Goal: Task Accomplishment & Management: Manage account settings

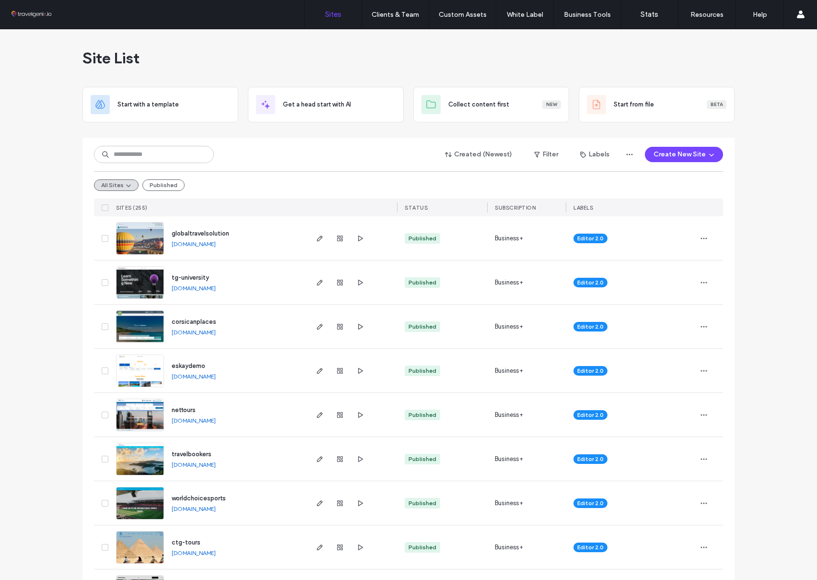
click at [333, 46] on div "Site List" at bounding box center [408, 58] width 652 height 58
click at [162, 156] on input at bounding box center [154, 154] width 120 height 17
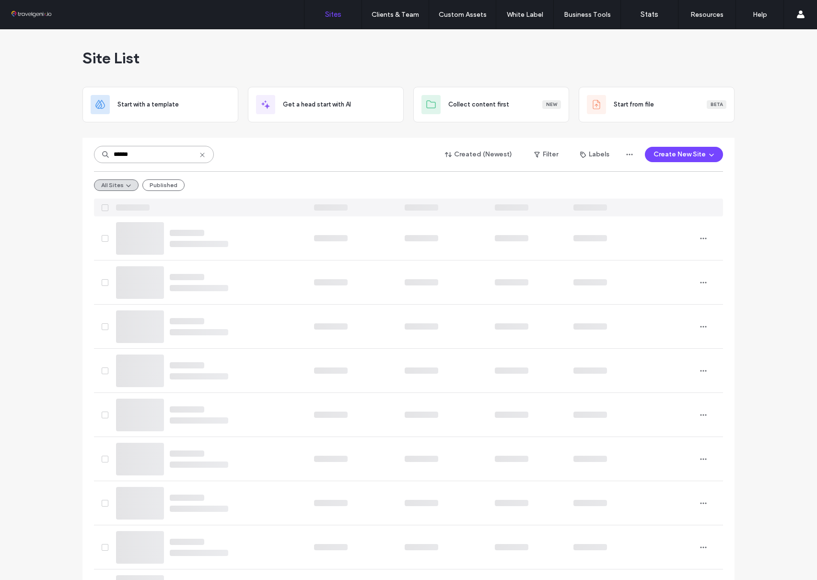
type input "******"
click at [200, 156] on icon at bounding box center [203, 155] width 8 height 8
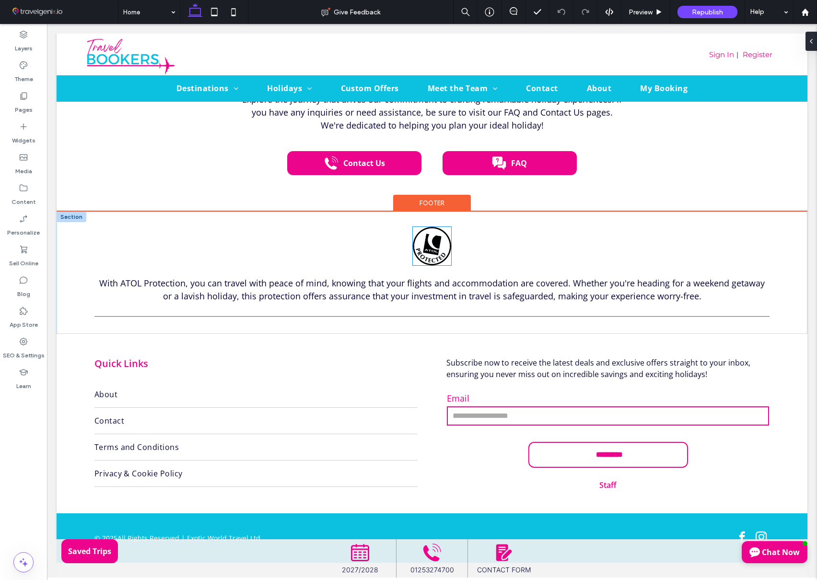
click at [437, 227] on img at bounding box center [432, 246] width 38 height 38
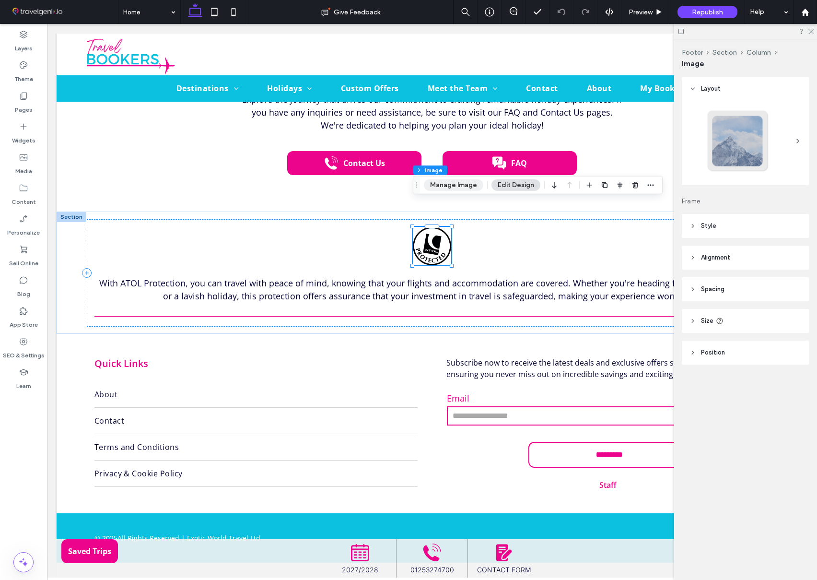
click at [451, 183] on button "Manage Image" at bounding box center [453, 185] width 59 height 12
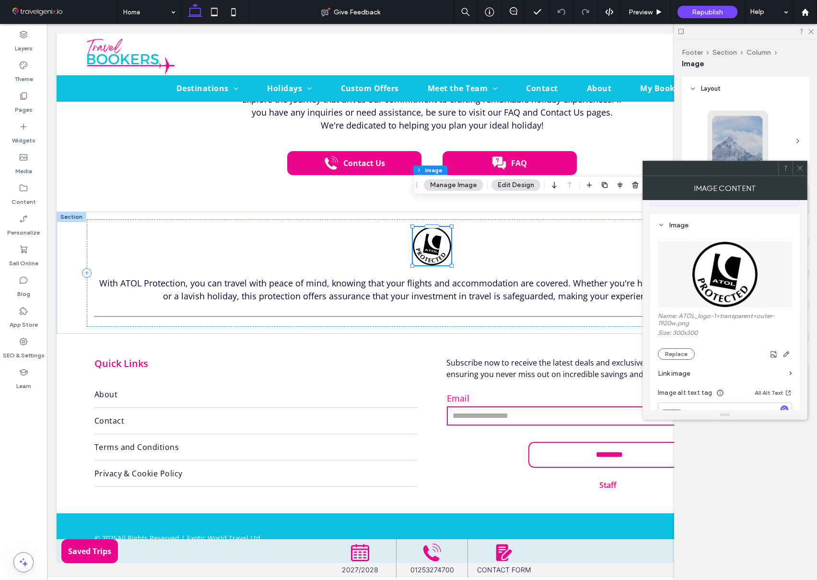
scroll to position [82, 0]
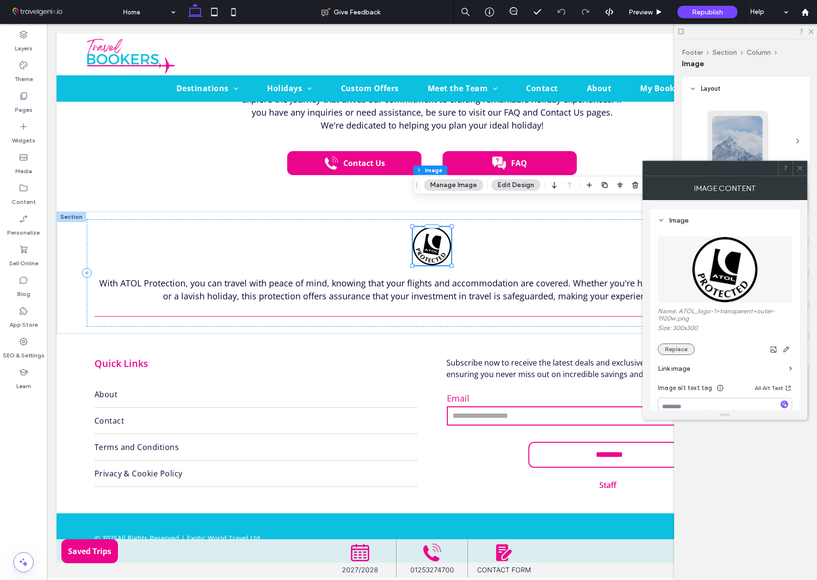
click at [680, 348] on button "Replace" at bounding box center [676, 349] width 37 height 12
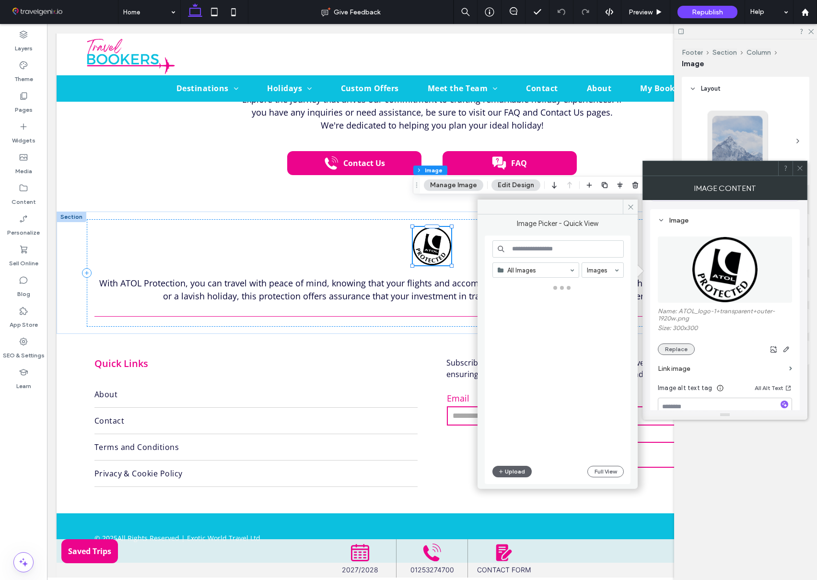
scroll to position [2333, 0]
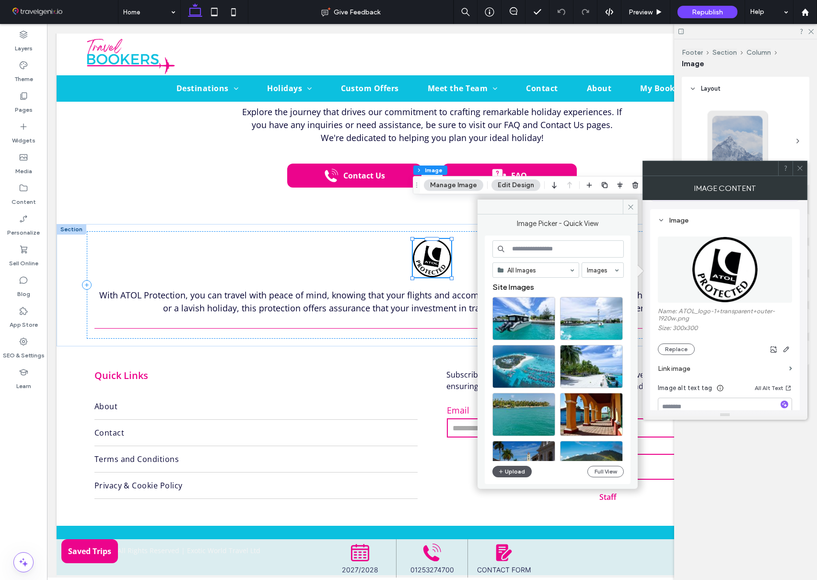
click at [520, 470] on button "Upload" at bounding box center [511, 472] width 39 height 12
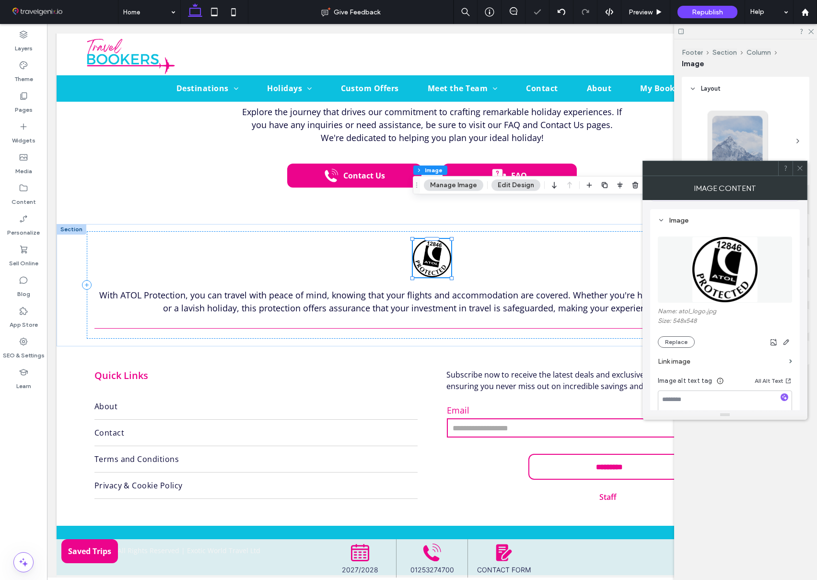
click at [800, 167] on icon at bounding box center [800, 167] width 7 height 7
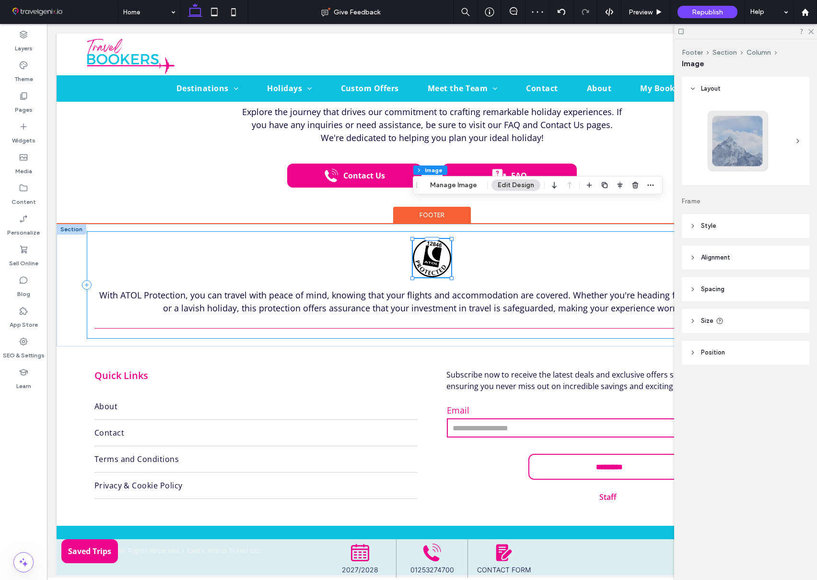
click at [624, 231] on div "With ATOL Protection, you can travel with peace of mind, knowing that your flig…" at bounding box center [432, 284] width 691 height 107
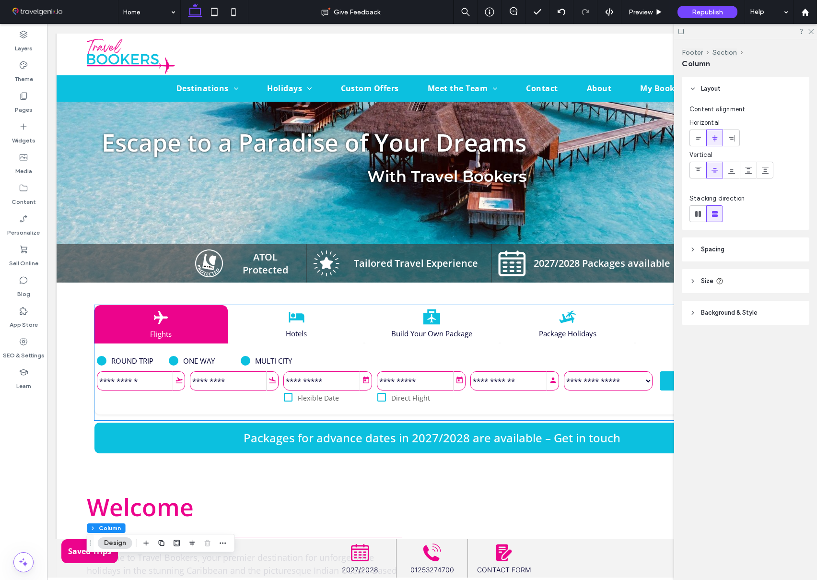
scroll to position [0, 0]
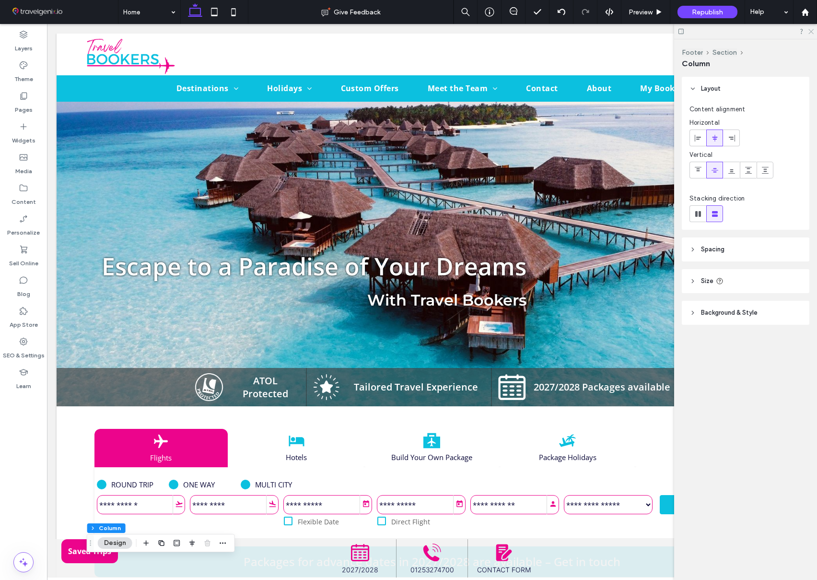
click at [811, 31] on icon at bounding box center [811, 31] width 6 height 6
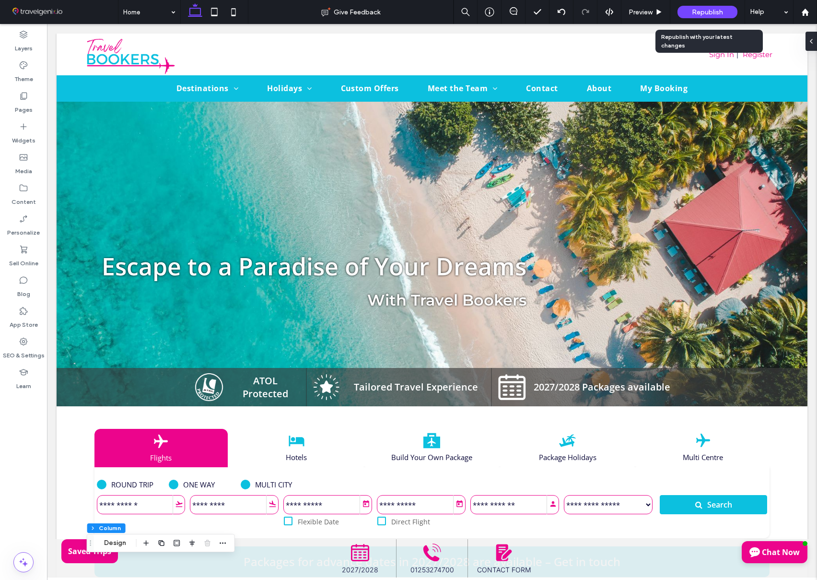
click at [697, 12] on span "Republish" at bounding box center [707, 12] width 31 height 8
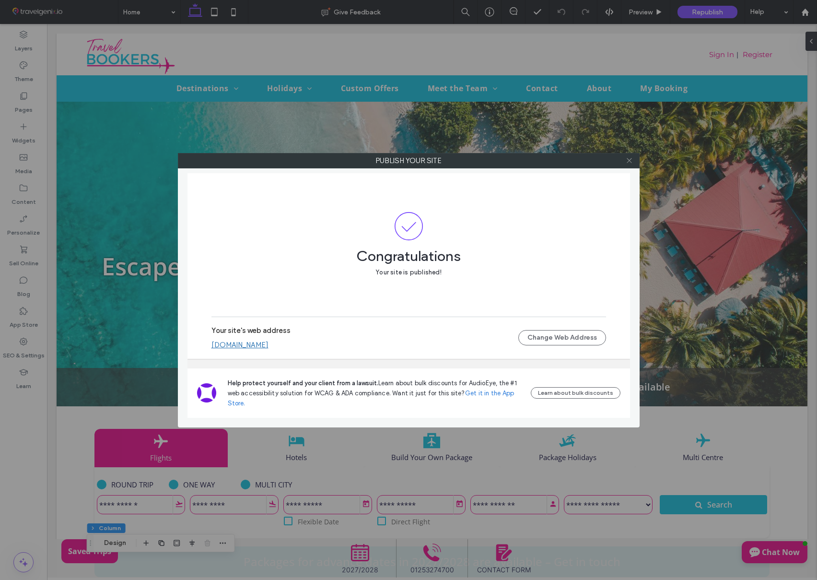
click at [627, 161] on icon at bounding box center [629, 160] width 7 height 7
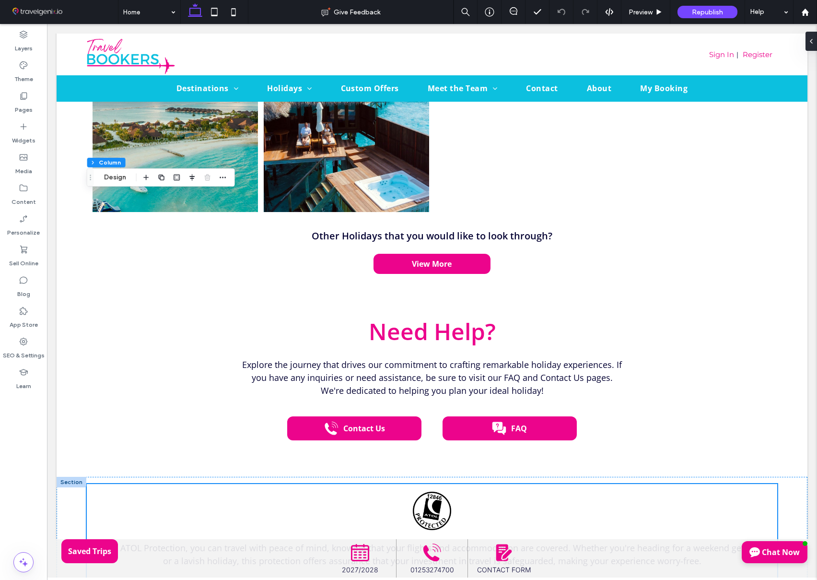
scroll to position [2333, 0]
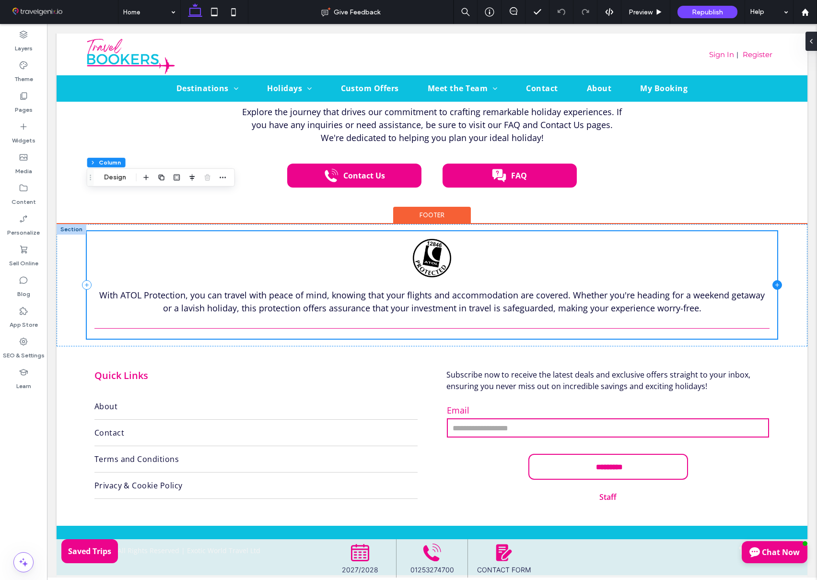
click at [776, 280] on icon at bounding box center [778, 285] width 10 height 10
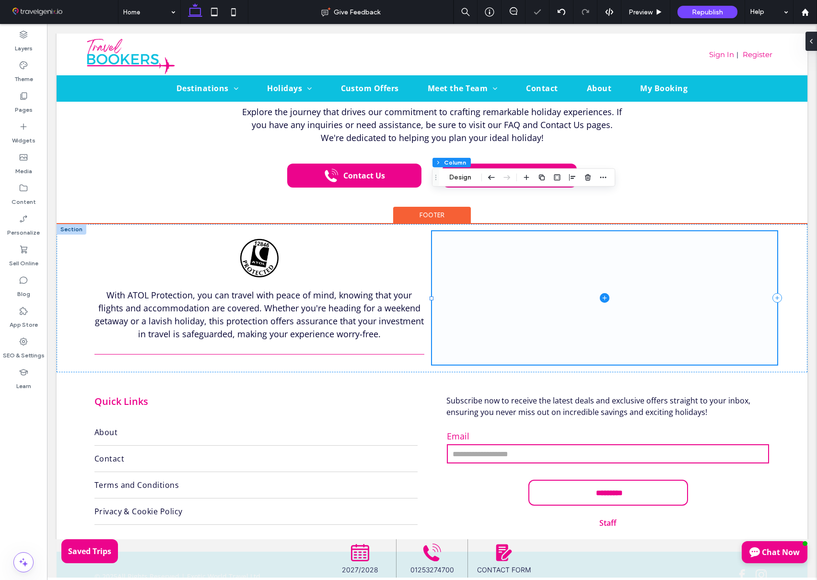
click at [603, 293] on icon at bounding box center [605, 298] width 10 height 10
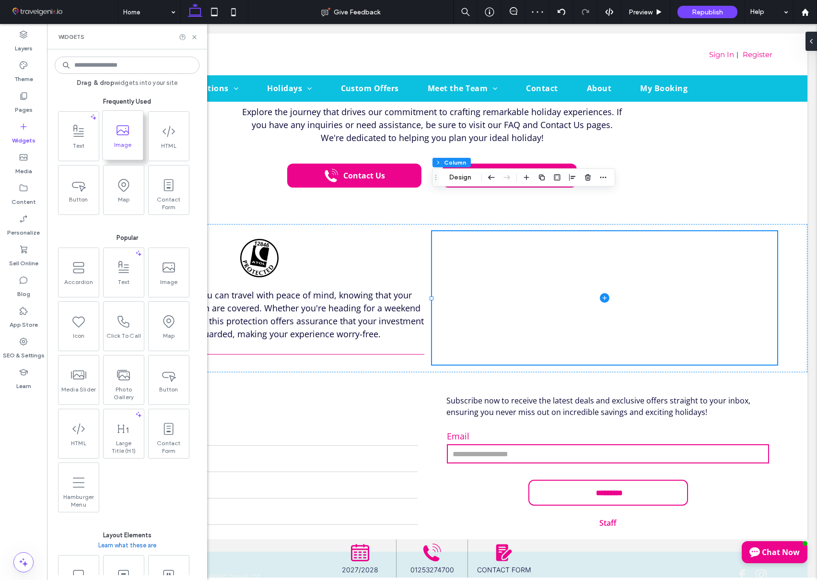
click at [126, 149] on span "Image" at bounding box center [123, 147] width 40 height 13
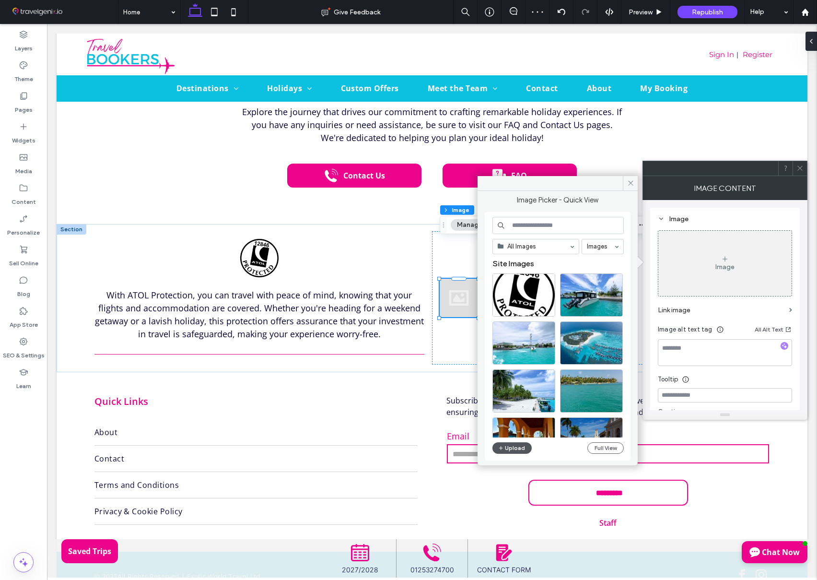
click at [509, 450] on button "Upload" at bounding box center [511, 448] width 39 height 12
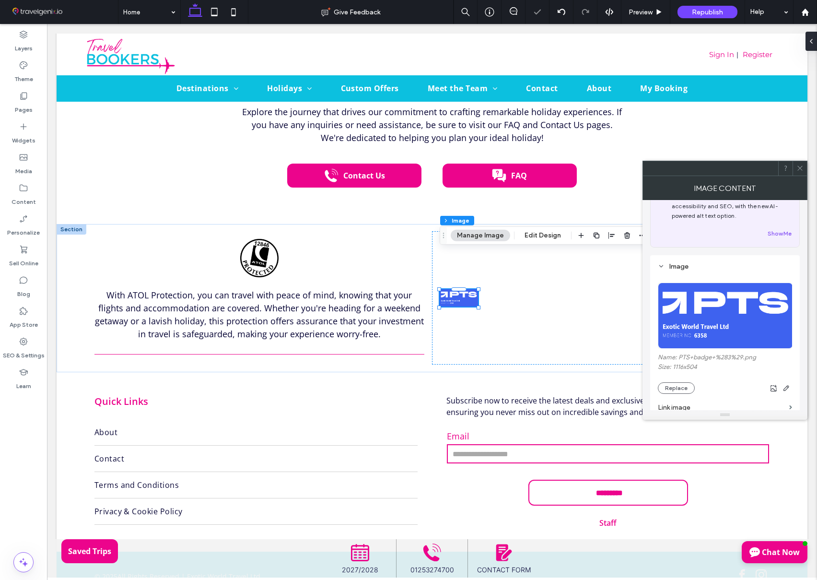
scroll to position [50, 0]
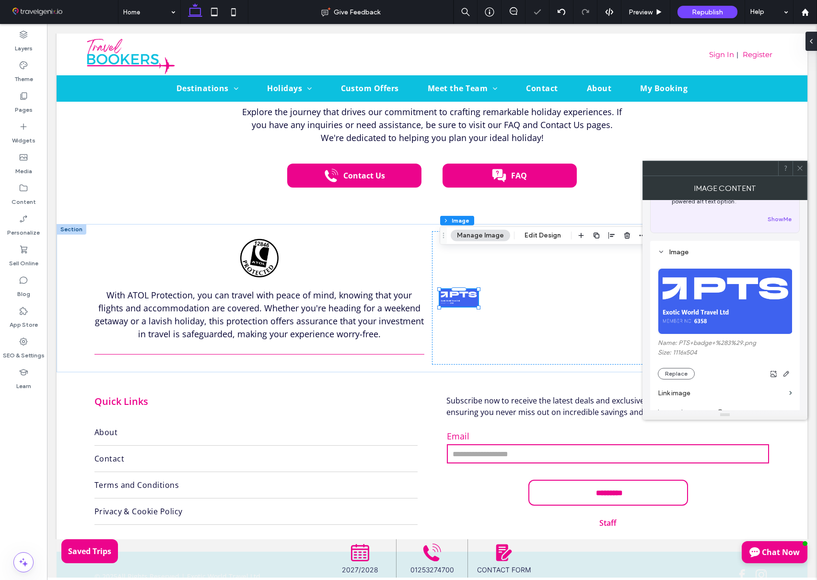
click at [800, 168] on use at bounding box center [799, 168] width 5 height 5
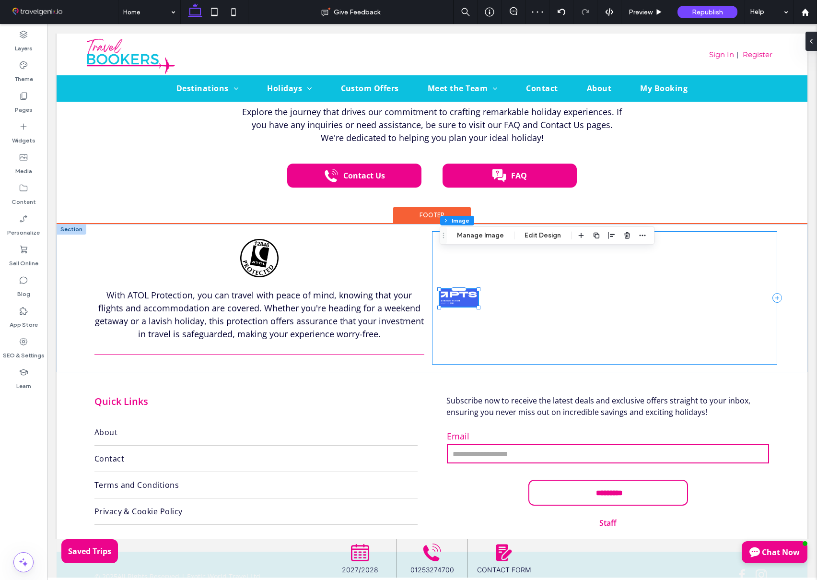
click at [657, 231] on div at bounding box center [604, 297] width 345 height 133
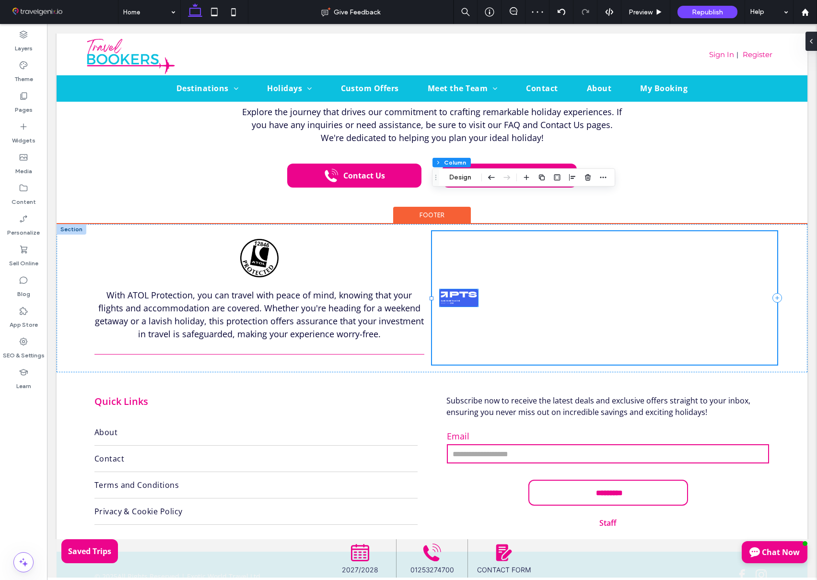
click at [476, 289] on img at bounding box center [459, 297] width 38 height 17
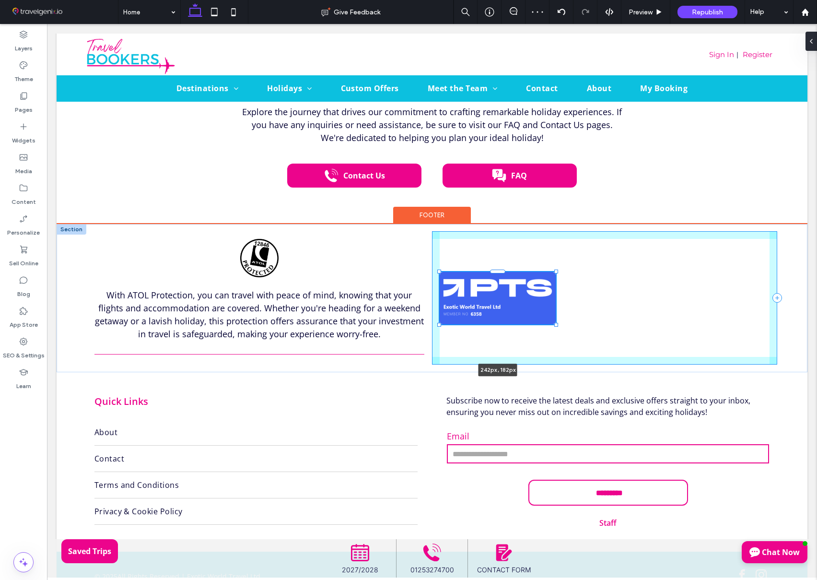
drag, startPoint x: 478, startPoint y: 270, endPoint x: 572, endPoint y: 296, distance: 98.1
click at [572, 296] on div "With ATOL Protection, you can travel with peace of mind, knowing that your flig…" at bounding box center [432, 298] width 751 height 148
type input "***"
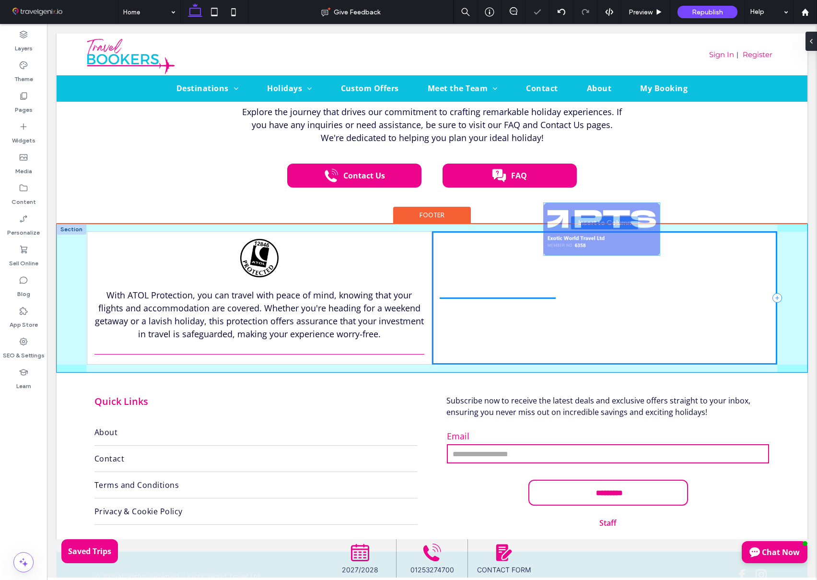
drag, startPoint x: 507, startPoint y: 259, endPoint x: 610, endPoint y: 229, distance: 107.3
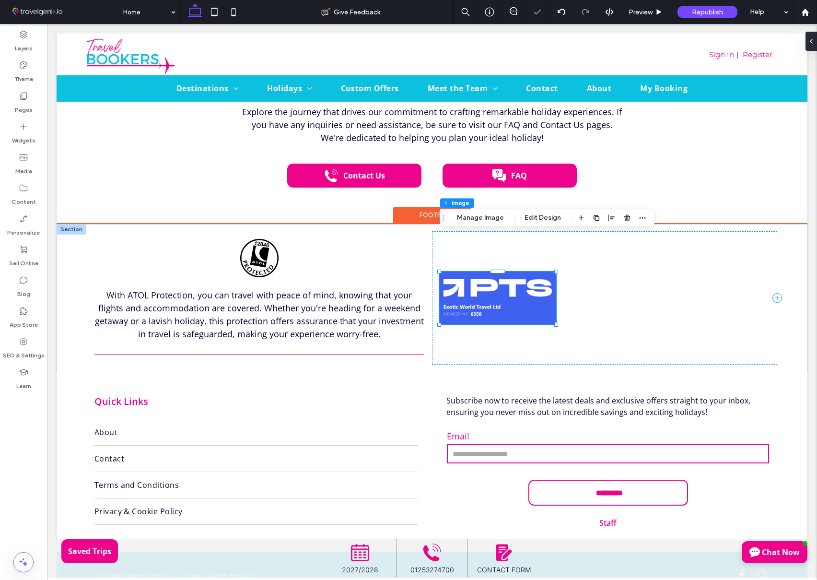
click at [614, 234] on div at bounding box center [604, 297] width 345 height 133
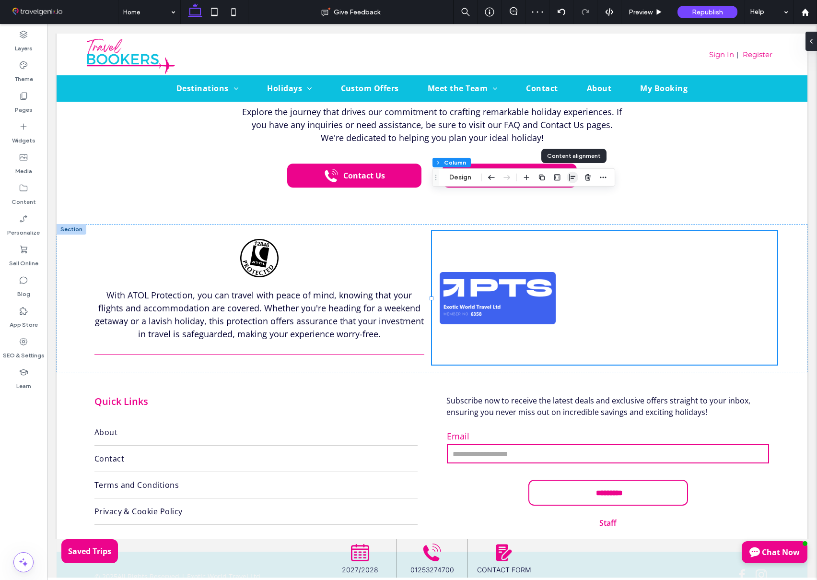
click at [569, 175] on icon "button" at bounding box center [573, 178] width 8 height 8
click at [574, 195] on icon "center" at bounding box center [573, 196] width 8 height 8
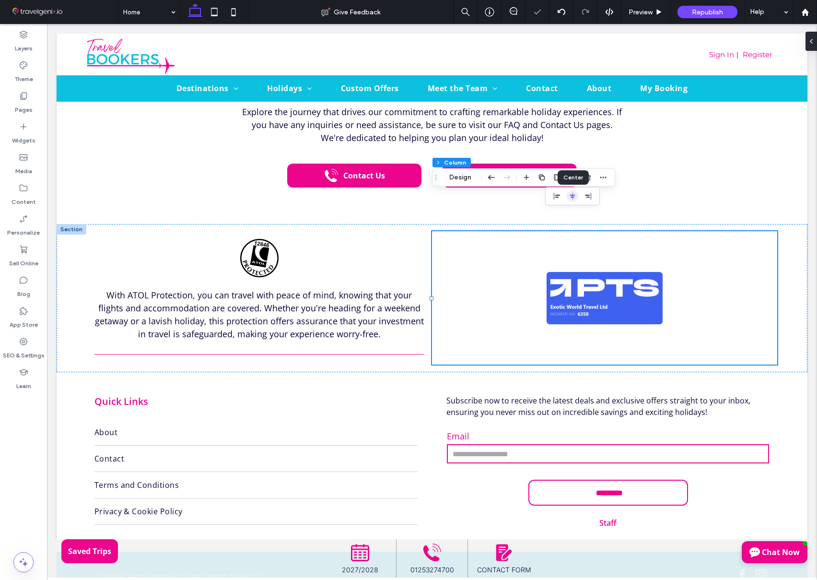
click at [573, 196] on icon "center" at bounding box center [573, 196] width 8 height 8
click at [813, 36] on div at bounding box center [809, 41] width 15 height 19
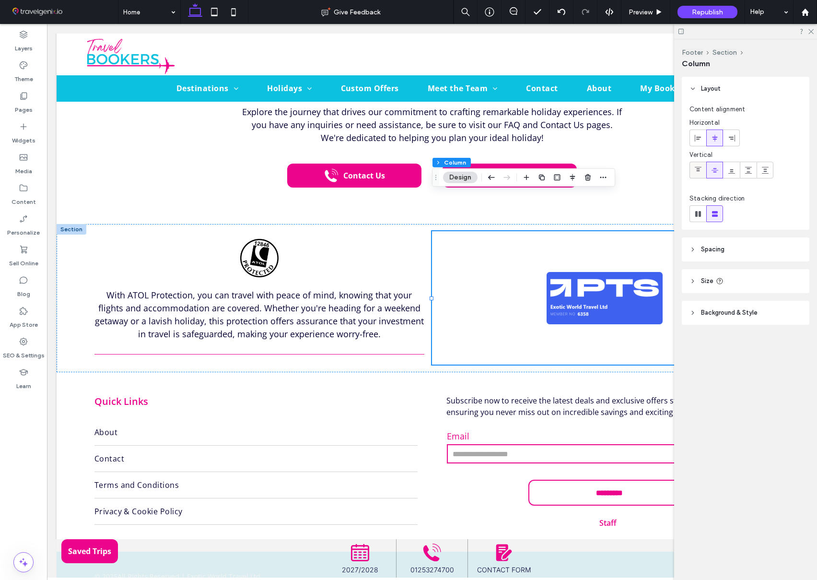
click at [699, 166] on icon at bounding box center [698, 170] width 8 height 8
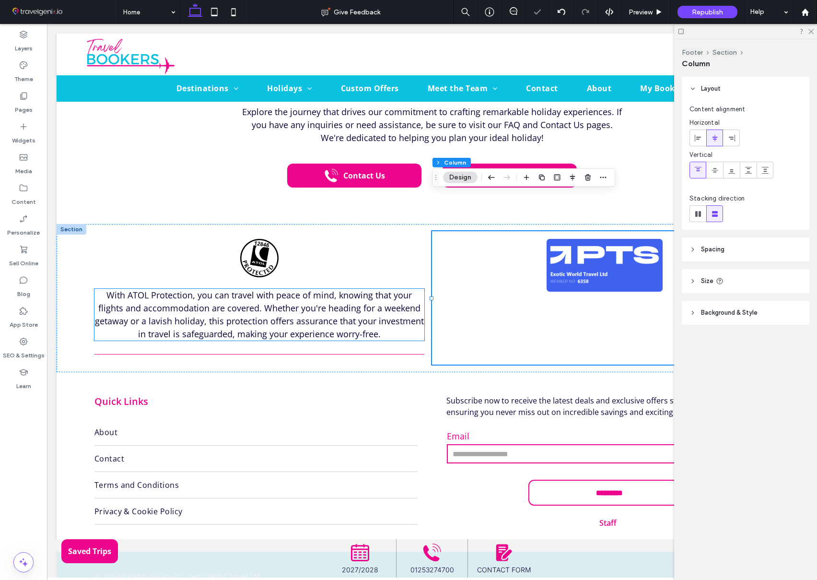
click at [340, 289] on span "With ATOL Protection, you can travel with peace of mind, knowing that your flig…" at bounding box center [259, 314] width 329 height 50
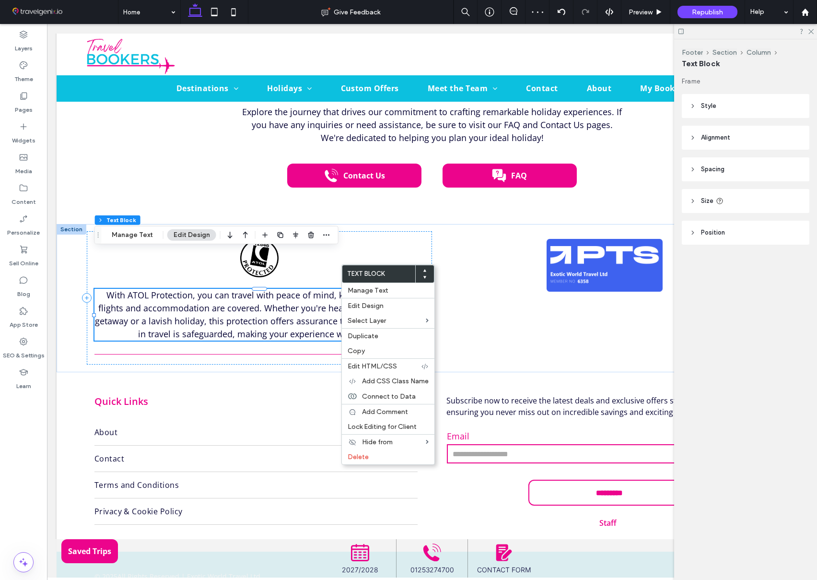
drag, startPoint x: 387, startPoint y: 346, endPoint x: 516, endPoint y: 297, distance: 136.9
click at [387, 346] on div "Copy" at bounding box center [388, 350] width 93 height 15
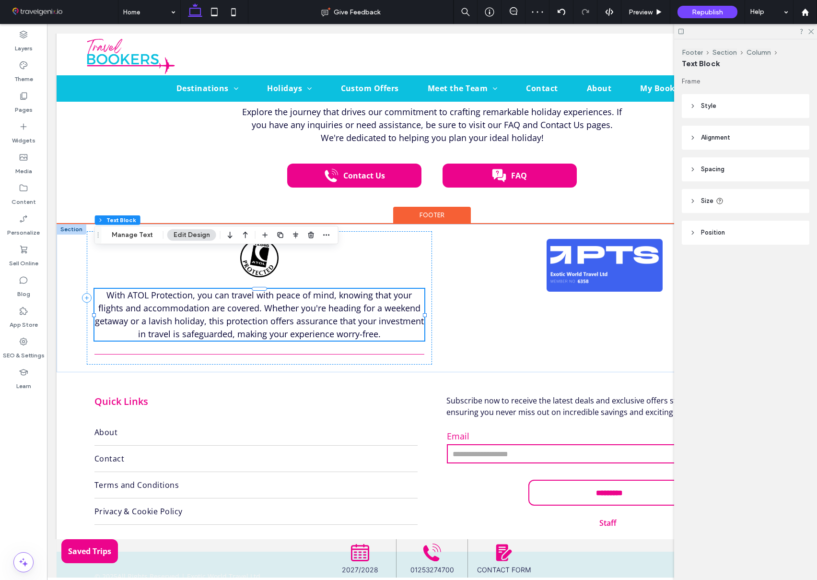
click at [560, 278] on div at bounding box center [604, 297] width 345 height 133
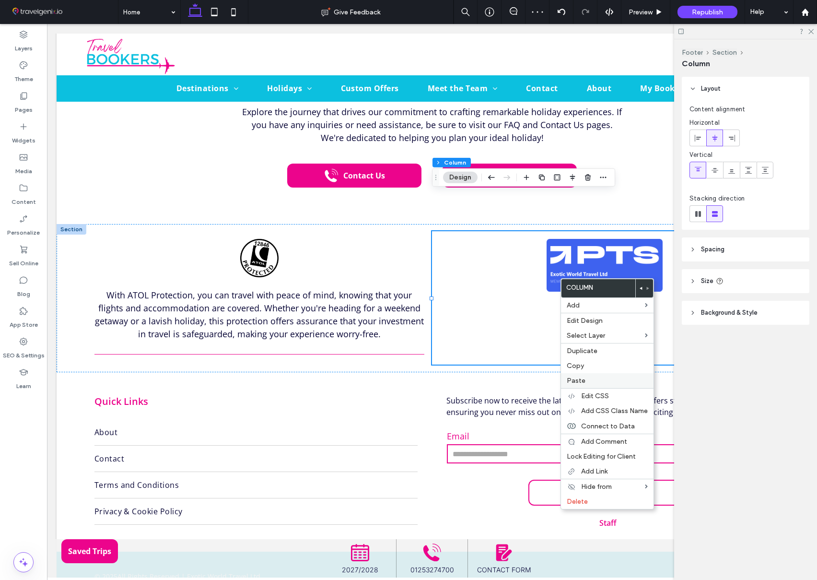
click at [595, 375] on div "Paste" at bounding box center [607, 380] width 93 height 15
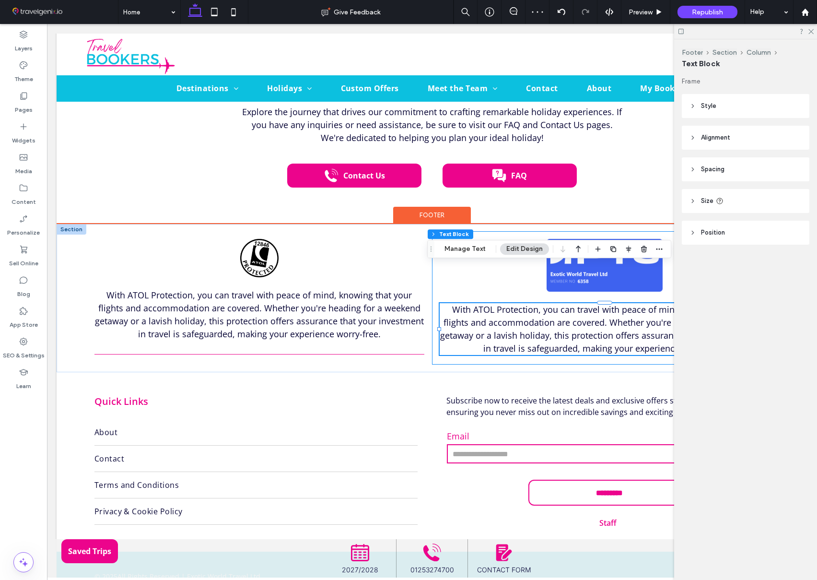
click at [449, 231] on div "With ATOL Protection, you can travel with peace of mind, knowing that your flig…" at bounding box center [604, 297] width 345 height 133
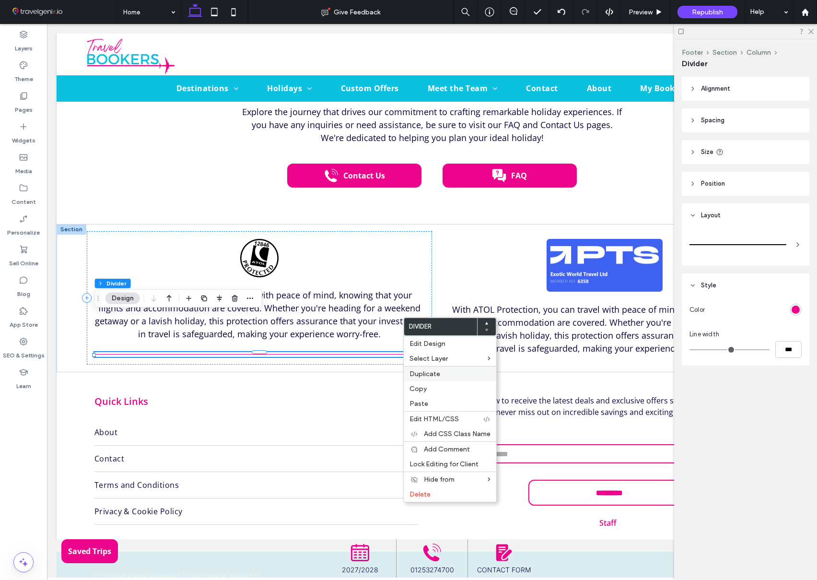
click at [428, 375] on span "Duplicate" at bounding box center [425, 374] width 31 height 8
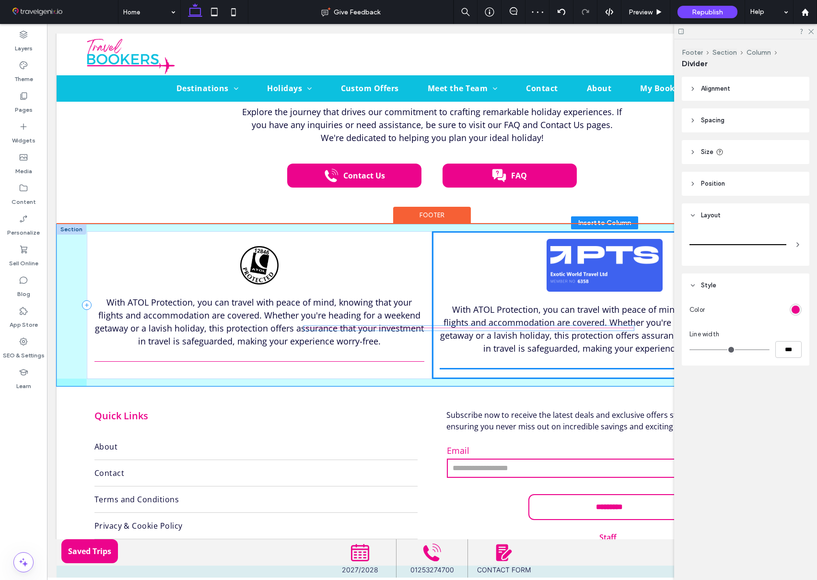
drag, startPoint x: 387, startPoint y: 333, endPoint x: 597, endPoint y: 328, distance: 210.6
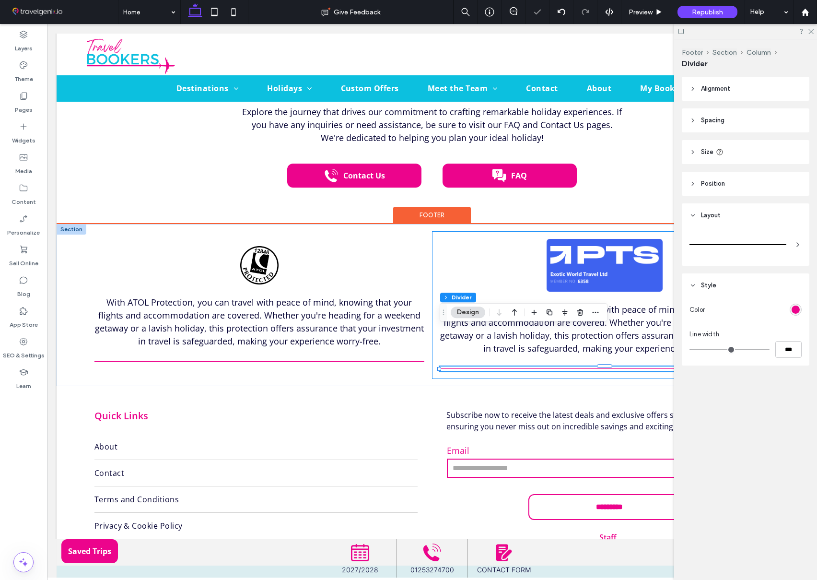
drag, startPoint x: 477, startPoint y: 236, endPoint x: 583, endPoint y: 236, distance: 106.5
click at [494, 235] on div "With ATOL Protection, you can travel with peace of mind, knowing that your flig…" at bounding box center [604, 304] width 345 height 147
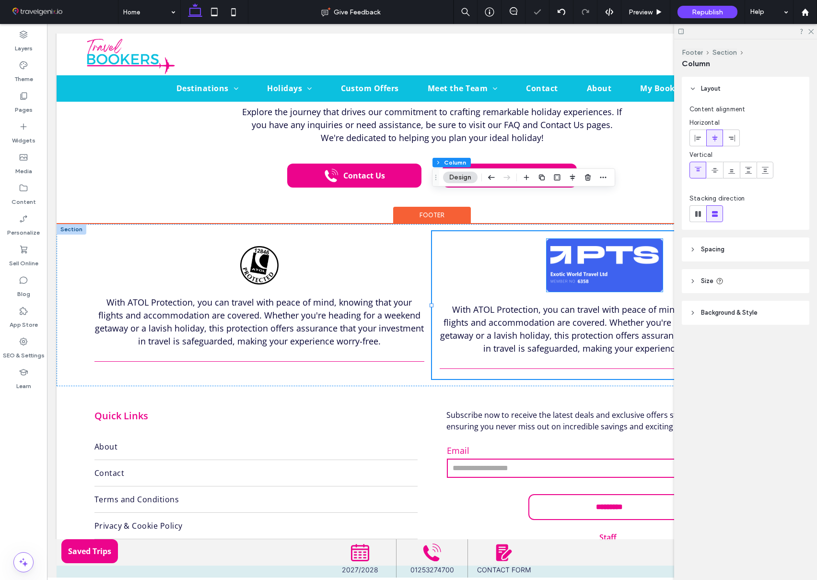
click at [596, 239] on img at bounding box center [605, 265] width 116 height 52
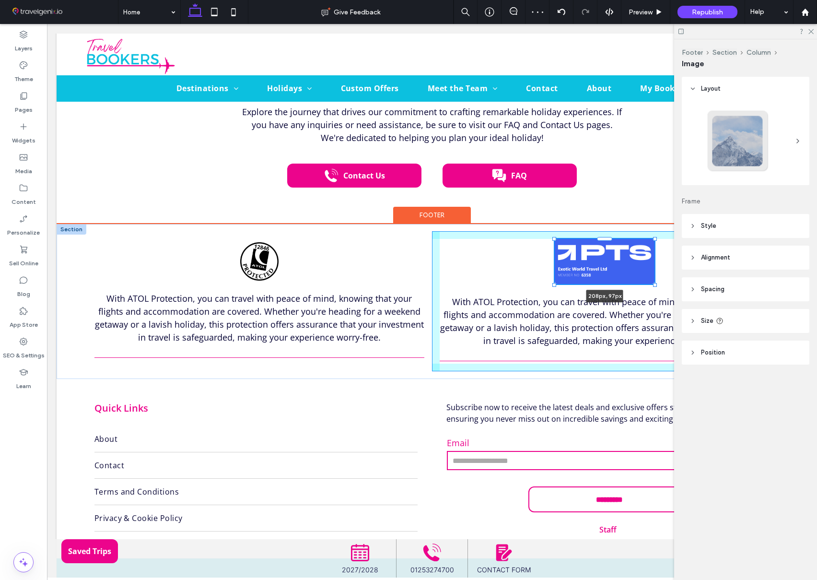
drag, startPoint x: 663, startPoint y: 252, endPoint x: 650, endPoint y: 246, distance: 14.2
click at [657, 282] on div at bounding box center [655, 284] width 4 height 4
type input "***"
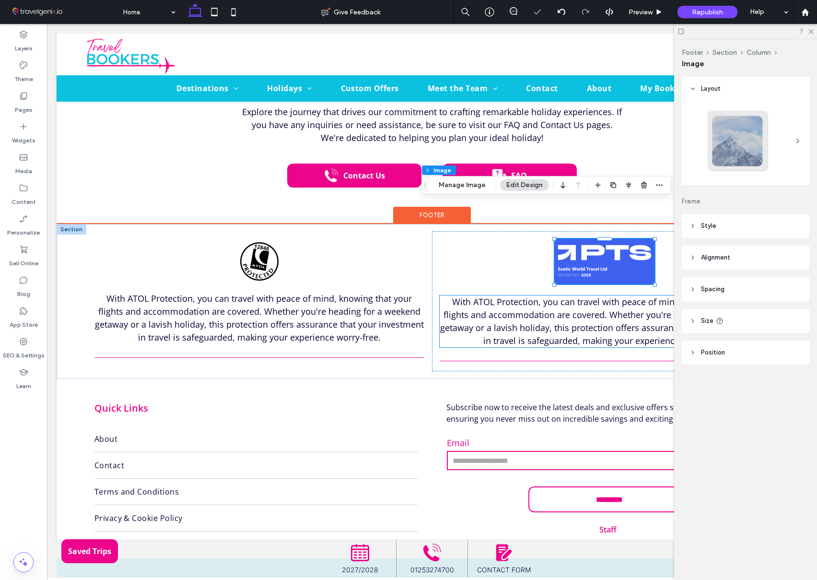
click at [505, 296] on span "With ATOL Protection, you can travel with peace of mind, knowing that your flig…" at bounding box center [604, 321] width 329 height 50
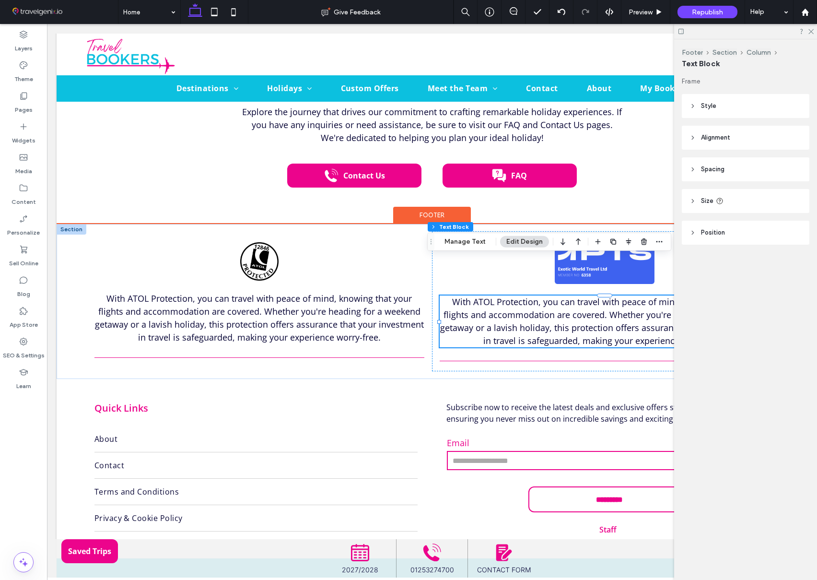
click at [558, 296] on span "With ATOL Protection, you can travel with peace of mind, knowing that your flig…" at bounding box center [604, 321] width 329 height 50
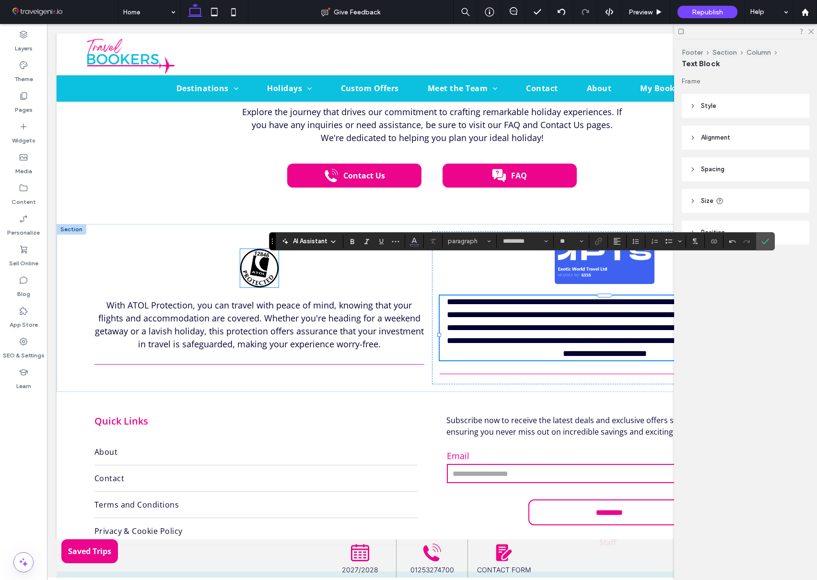
click at [259, 249] on img at bounding box center [259, 268] width 38 height 38
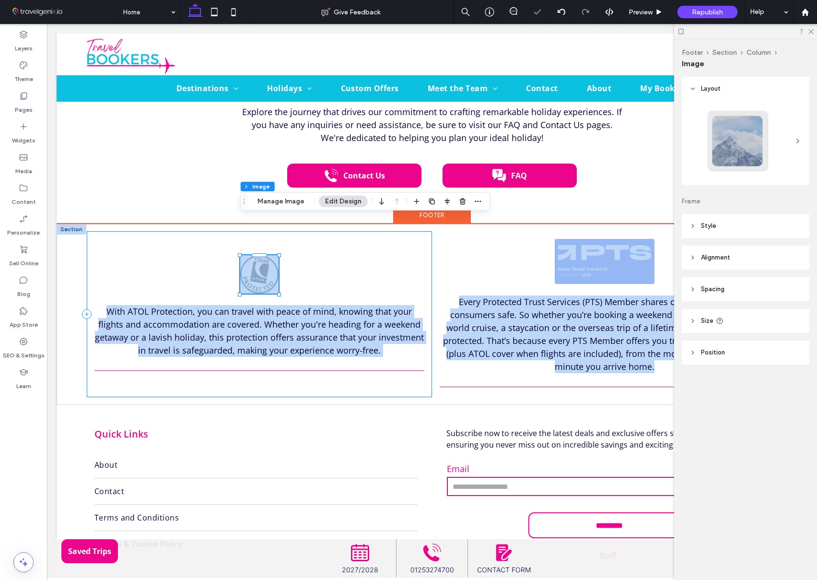
drag, startPoint x: 240, startPoint y: 217, endPoint x: 231, endPoint y: 204, distance: 16.1
copy div "With ATOL Protection, you can travel with peace of mind, knowing that your flig…"
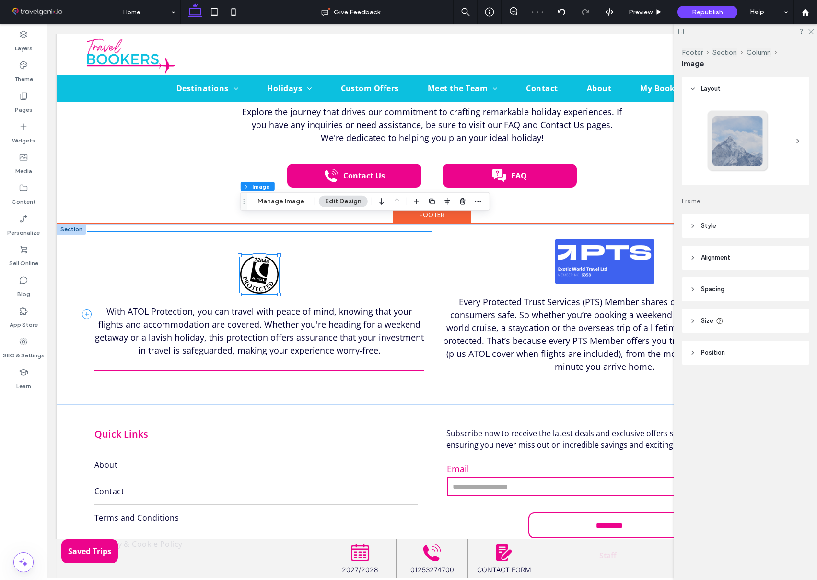
drag, startPoint x: 199, startPoint y: 215, endPoint x: 210, endPoint y: 215, distance: 10.6
click at [199, 231] on div "With ATOL Protection, you can travel with peace of mind, knowing that your flig…" at bounding box center [259, 314] width 345 height 166
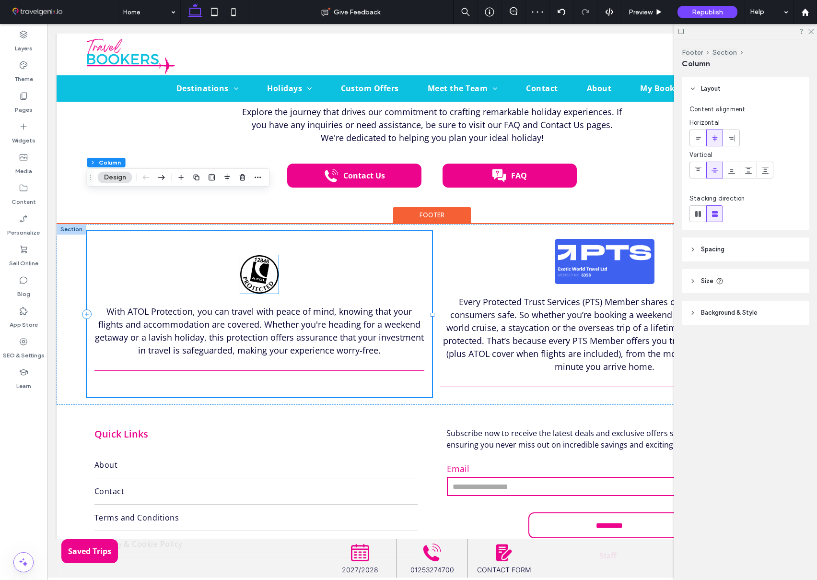
click at [249, 255] on img at bounding box center [259, 274] width 38 height 38
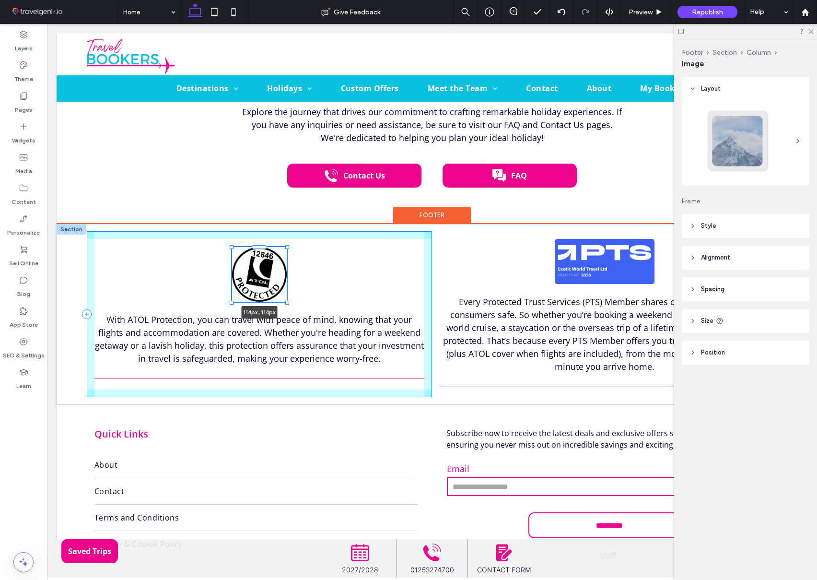
drag, startPoint x: 238, startPoint y: 215, endPoint x: 234, endPoint y: 208, distance: 8.0
click at [232, 224] on div "114px , 114px With ATOL Protection, you can travel with peace of mind, knowing …" at bounding box center [432, 314] width 751 height 181
type input "***"
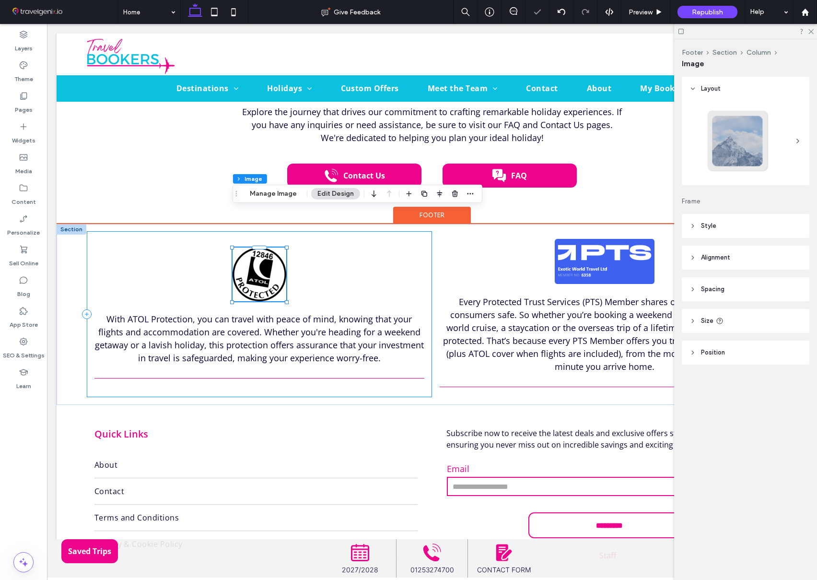
click at [318, 234] on div "112px , 112px With ATOL Protection, you can travel with peace of mind, knowing …" at bounding box center [259, 314] width 345 height 166
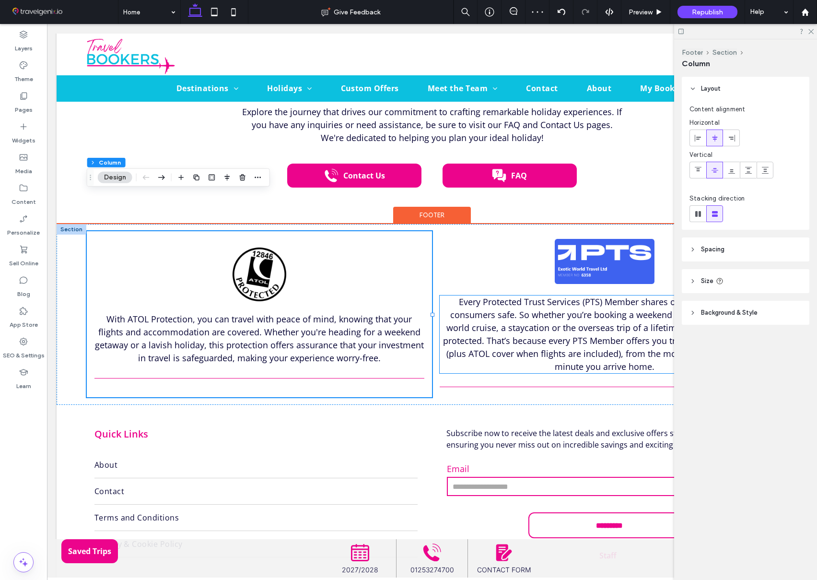
click at [598, 296] on span "Every Protected Trust Services (PTS) Member shares our mission to keep consumer…" at bounding box center [605, 334] width 324 height 76
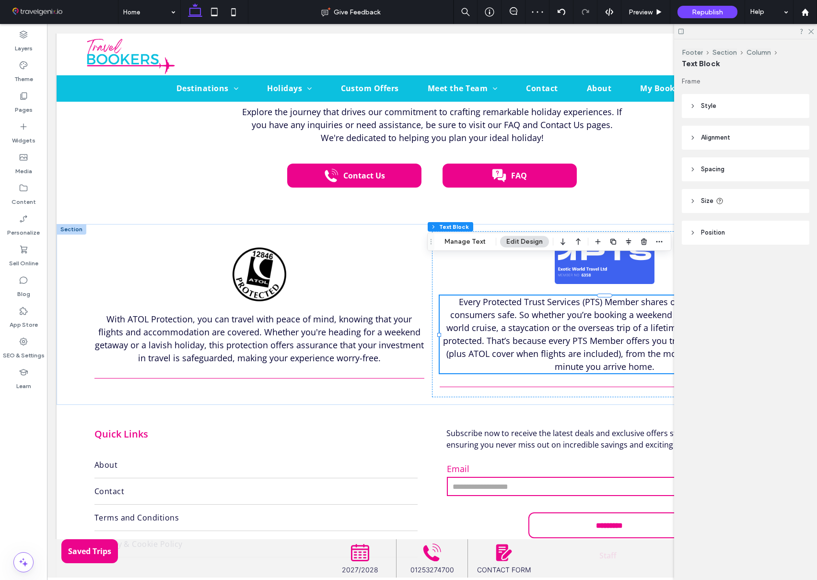
drag, startPoint x: 811, startPoint y: 29, endPoint x: 806, endPoint y: 36, distance: 8.9
click at [810, 30] on icon at bounding box center [811, 31] width 6 height 6
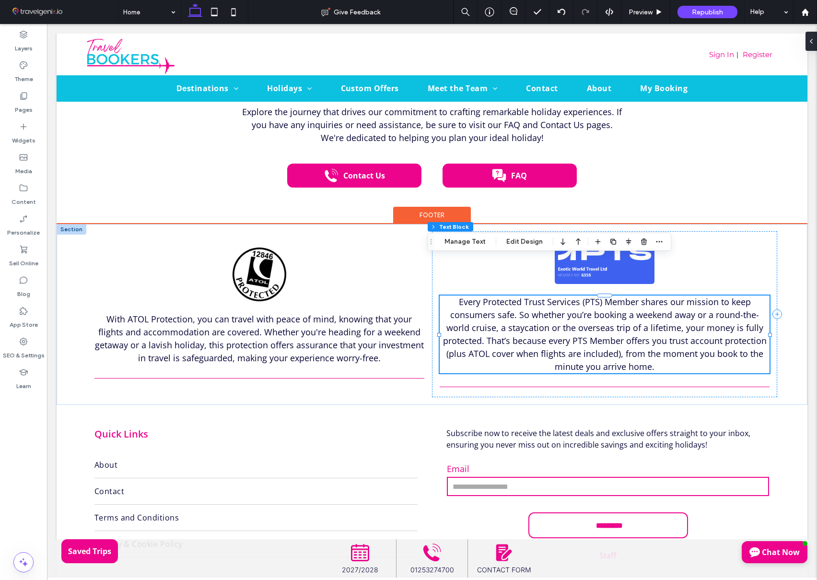
click at [586, 296] on span "Every Protected Trust Services (PTS) Member shares our mission to keep consumer…" at bounding box center [605, 334] width 324 height 76
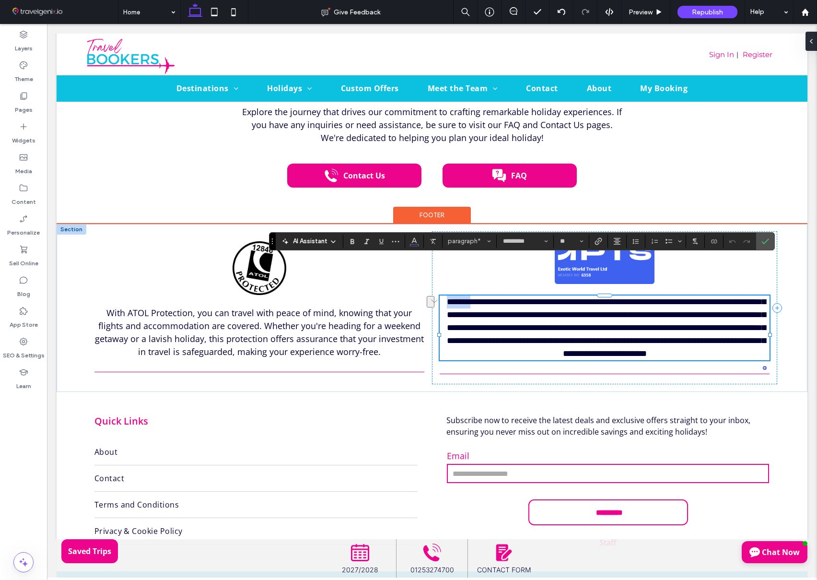
drag, startPoint x: 486, startPoint y: 265, endPoint x: 446, endPoint y: 261, distance: 40.0
click at [446, 295] on p "**********" at bounding box center [605, 327] width 330 height 65
copy span "*******"
drag, startPoint x: 547, startPoint y: 265, endPoint x: 516, endPoint y: 263, distance: 30.8
click at [516, 297] on span "**********" at bounding box center [606, 327] width 319 height 60
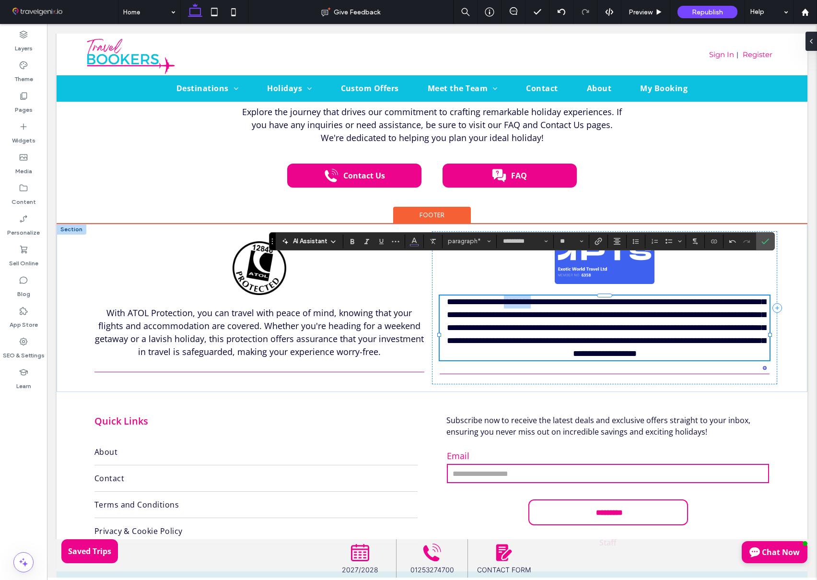
copy span "********"
click at [595, 297] on span "**********" at bounding box center [606, 327] width 319 height 60
drag, startPoint x: 570, startPoint y: 264, endPoint x: 692, endPoint y: 266, distance: 122.3
click at [695, 297] on span "**********" at bounding box center [606, 327] width 319 height 60
copy span "**********"
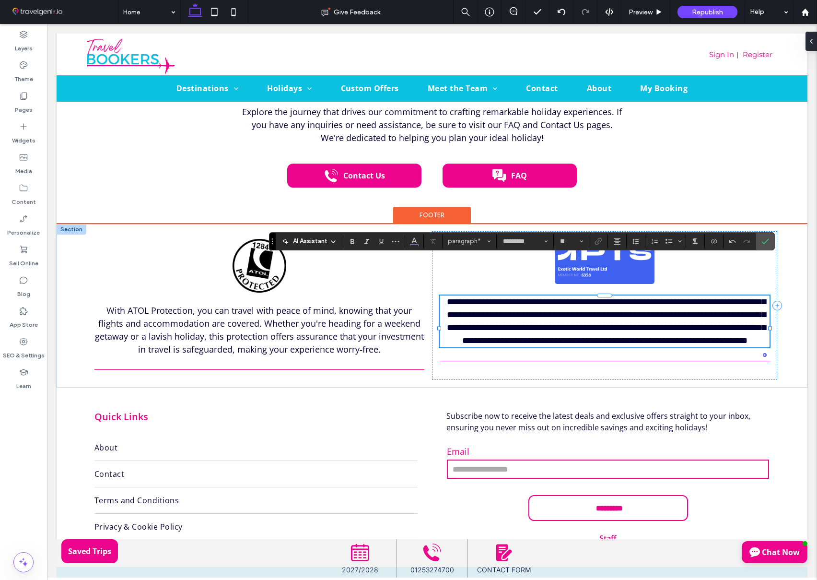
drag, startPoint x: 583, startPoint y: 264, endPoint x: 583, endPoint y: 275, distance: 10.6
click at [583, 297] on span "**********" at bounding box center [606, 320] width 319 height 47
click at [589, 297] on span "**********" at bounding box center [606, 320] width 319 height 47
click at [292, 305] on span "With ATOL Protection, you can travel with peace of mind, knowing that your flig…" at bounding box center [259, 330] width 329 height 50
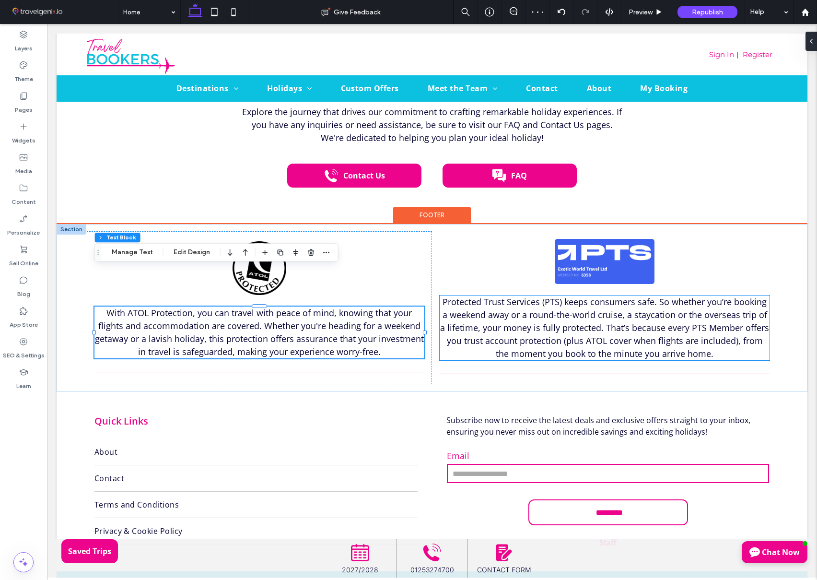
click at [636, 296] on span "Protected Trust Services (PTS) keeps consumers safe. So whether you’re booking …" at bounding box center [604, 327] width 329 height 63
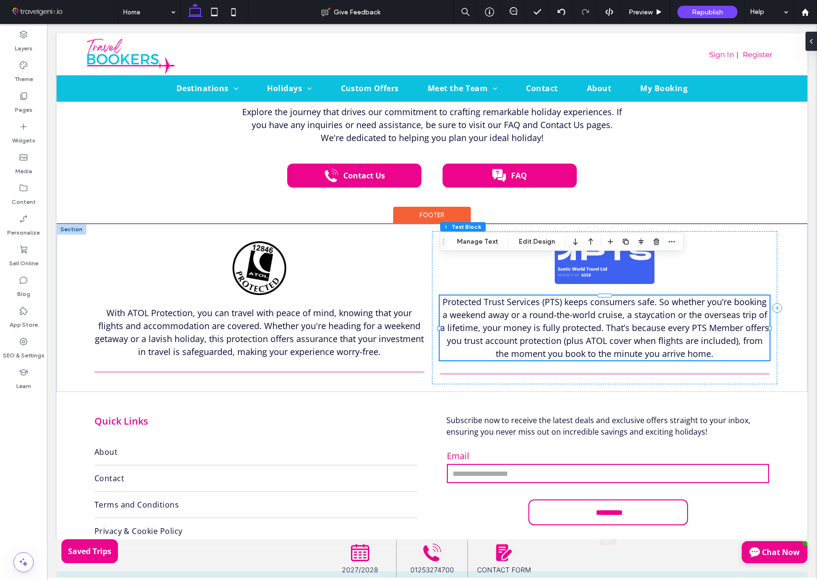
click at [610, 296] on span "Protected Trust Services (PTS) keeps consumers safe. So whether you’re booking …" at bounding box center [604, 327] width 329 height 63
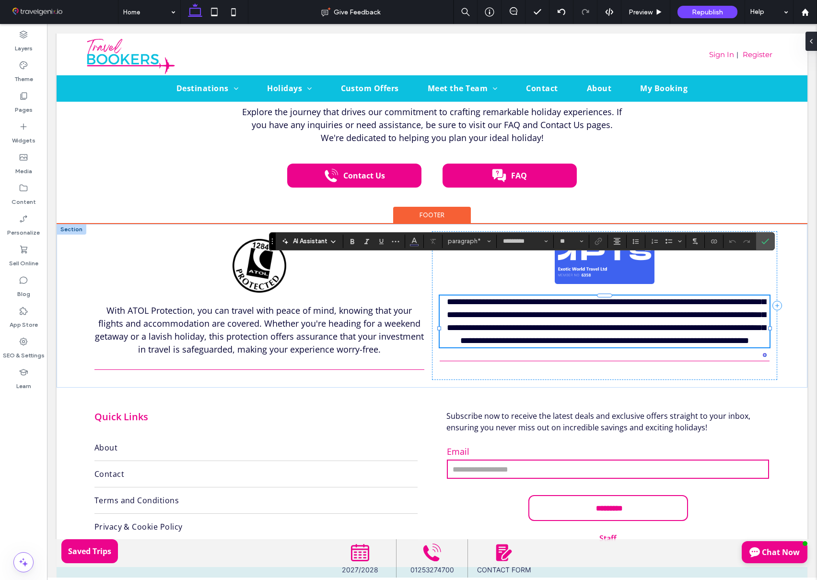
drag, startPoint x: 542, startPoint y: 300, endPoint x: 532, endPoint y: 299, distance: 10.1
click at [542, 300] on span "**********" at bounding box center [606, 320] width 319 height 47
drag, startPoint x: 290, startPoint y: 293, endPoint x: 365, endPoint y: 323, distance: 81.4
click at [290, 304] on p "With ATOL Protection, you can travel with peace of mind, knowing that your flig…" at bounding box center [259, 330] width 330 height 52
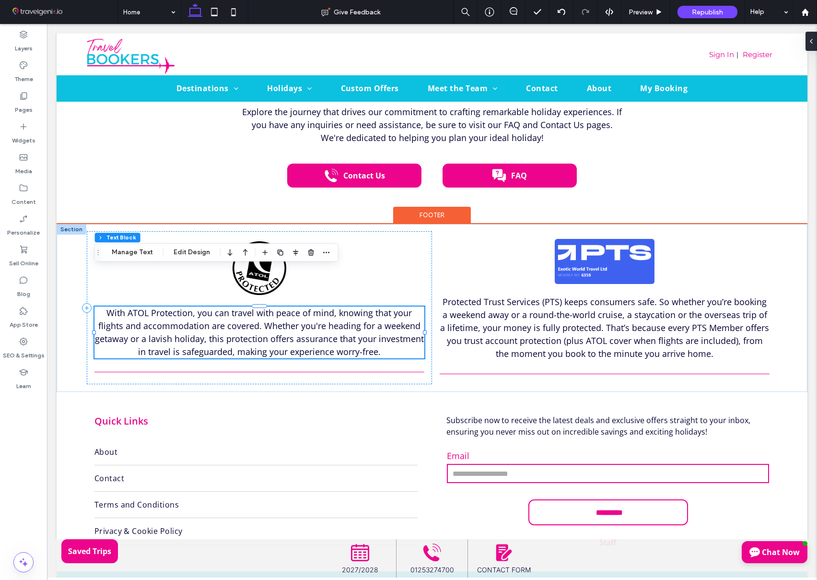
click at [370, 314] on p "With ATOL Protection, you can travel with peace of mind, knowing that your flig…" at bounding box center [259, 332] width 330 height 52
type input "*********"
type input "**"
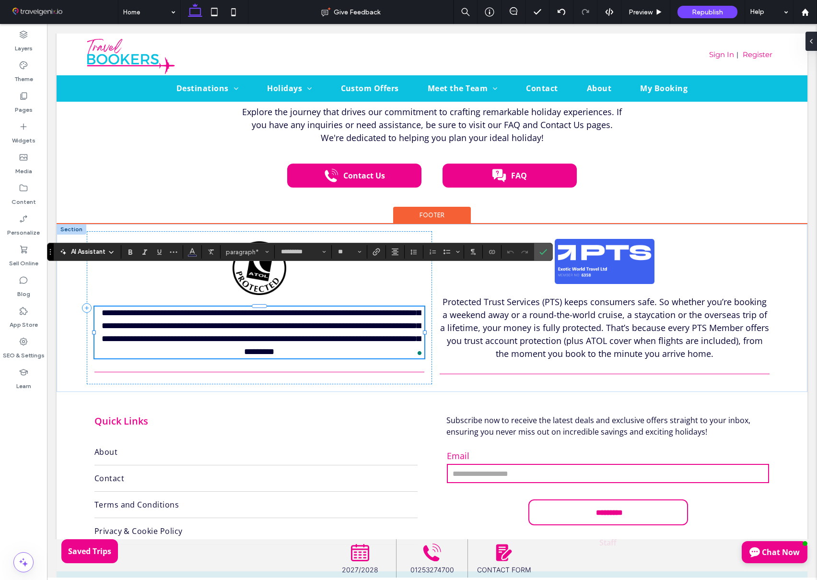
click at [370, 314] on p "**********" at bounding box center [259, 332] width 330 height 52
drag, startPoint x: 327, startPoint y: 214, endPoint x: 291, endPoint y: 219, distance: 36.8
click at [327, 231] on div "**********" at bounding box center [259, 307] width 345 height 153
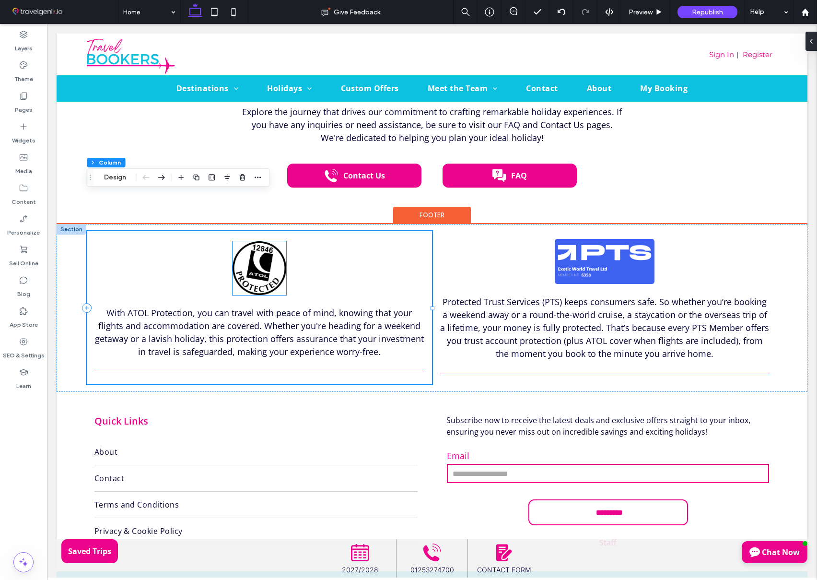
click at [252, 241] on img at bounding box center [260, 268] width 54 height 54
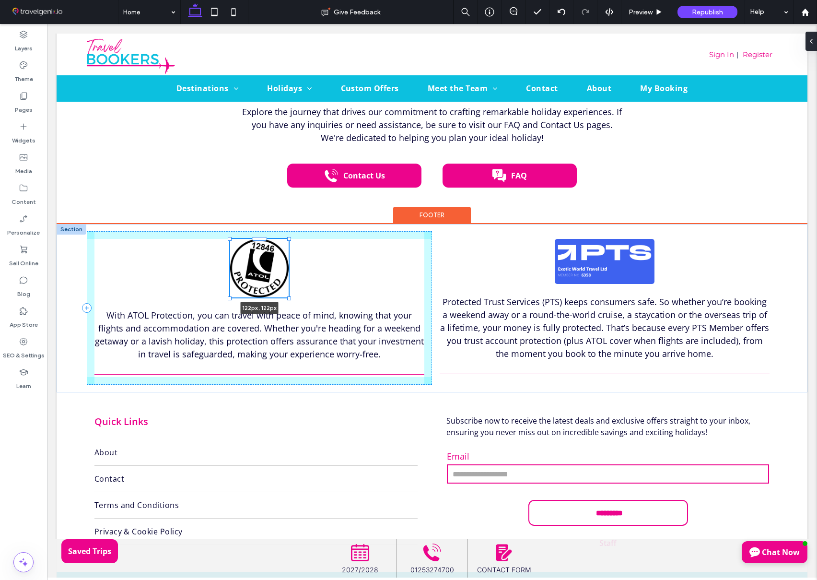
click at [289, 236] on div at bounding box center [289, 238] width 4 height 4
type input "***"
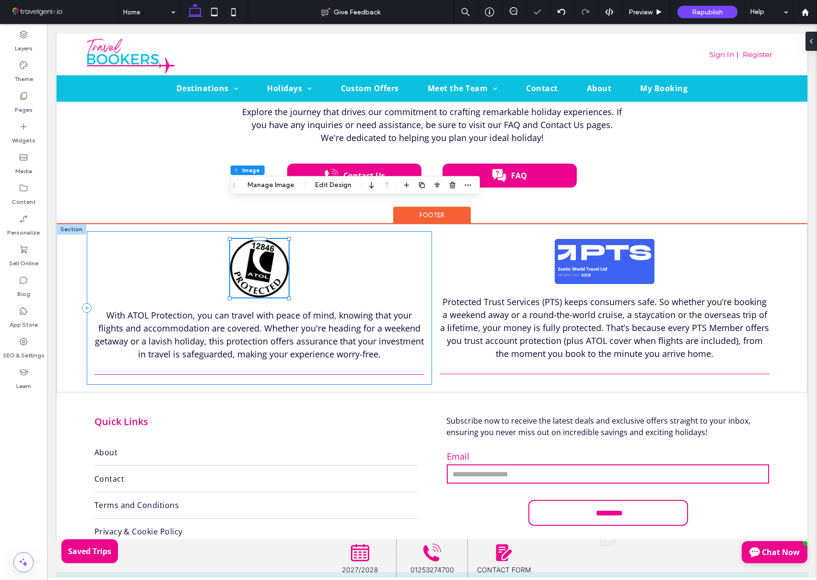
click at [317, 233] on div "122px , 122px With ATOL Protection, you can travel with peace of mind, knowing …" at bounding box center [259, 307] width 345 height 153
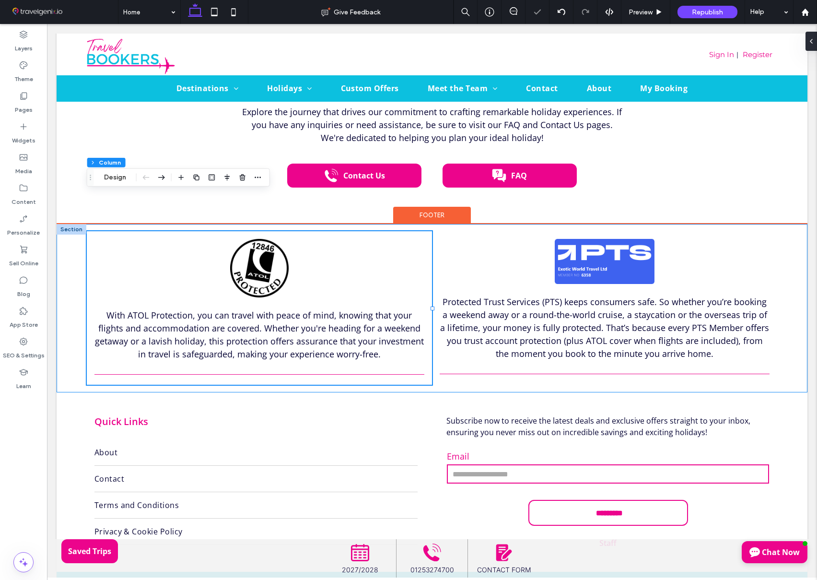
click at [794, 224] on div "With ATOL Protection, you can travel with peace of mind, knowing that your flig…" at bounding box center [432, 308] width 751 height 168
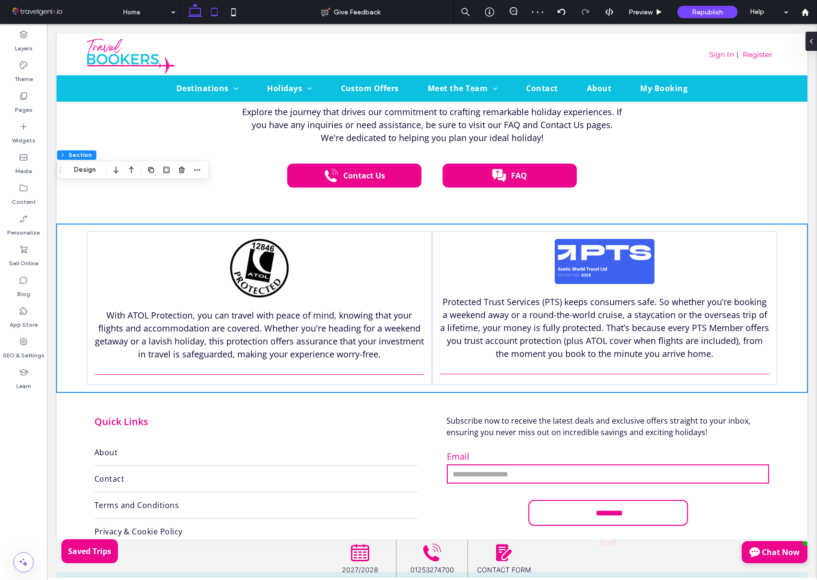
click at [208, 10] on icon at bounding box center [214, 11] width 19 height 19
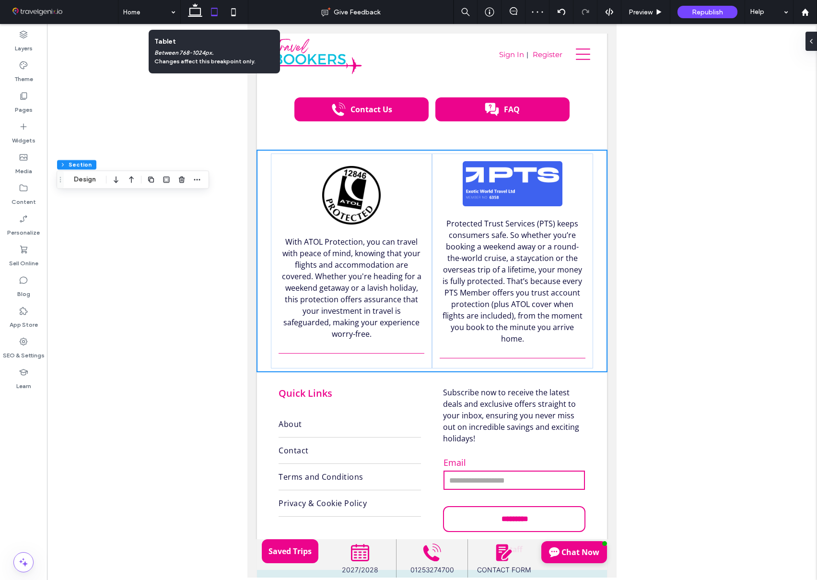
scroll to position [2264, 0]
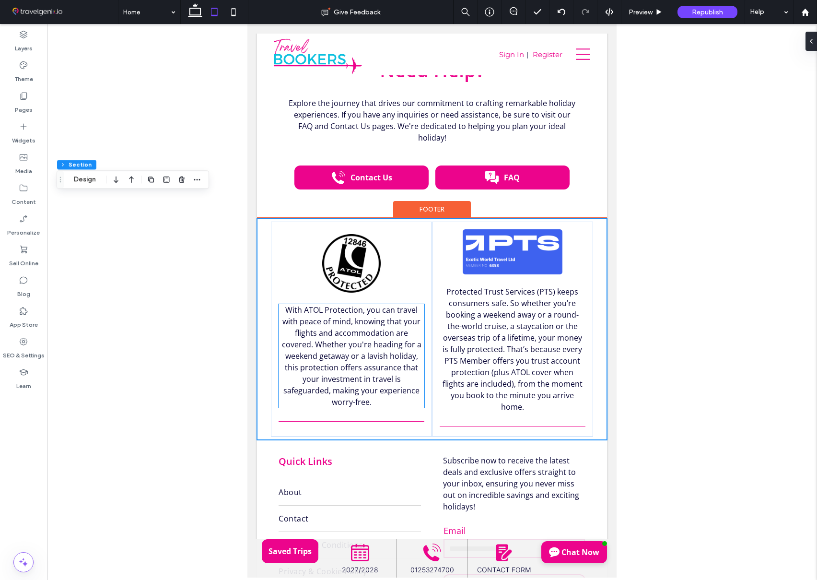
click at [381, 367] on span "With ATOL Protection, you can travel with peace of mind, knowing that your flig…" at bounding box center [352, 356] width 140 height 103
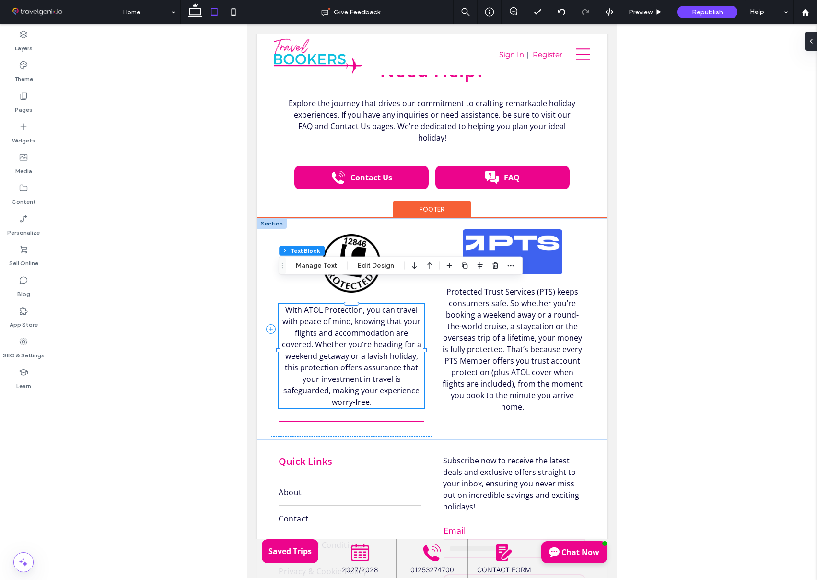
click at [371, 350] on span "With ATOL Protection, you can travel with peace of mind, knowing that your flig…" at bounding box center [352, 356] width 140 height 103
type input "*********"
type input "**"
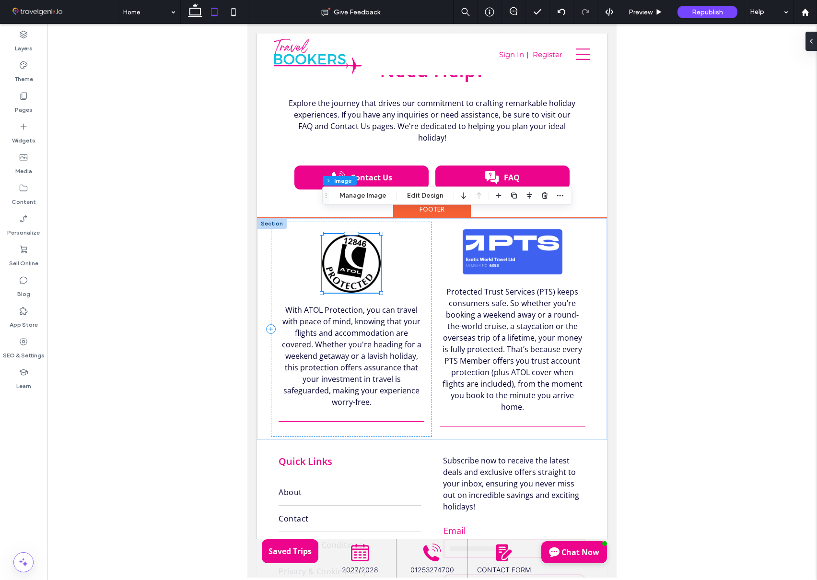
click at [367, 253] on img at bounding box center [351, 263] width 59 height 59
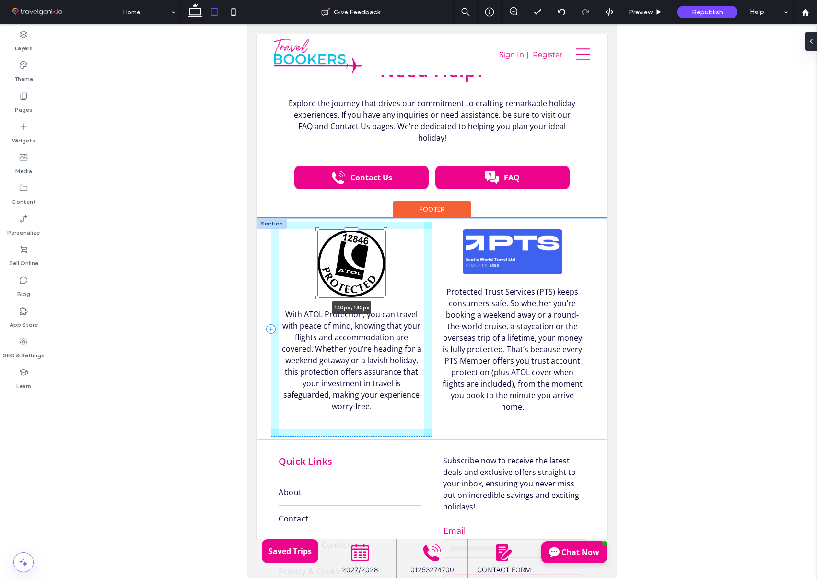
drag, startPoint x: 380, startPoint y: 211, endPoint x: 375, endPoint y: 211, distance: 5.8
click at [385, 227] on div at bounding box center [386, 229] width 4 height 4
type input "***"
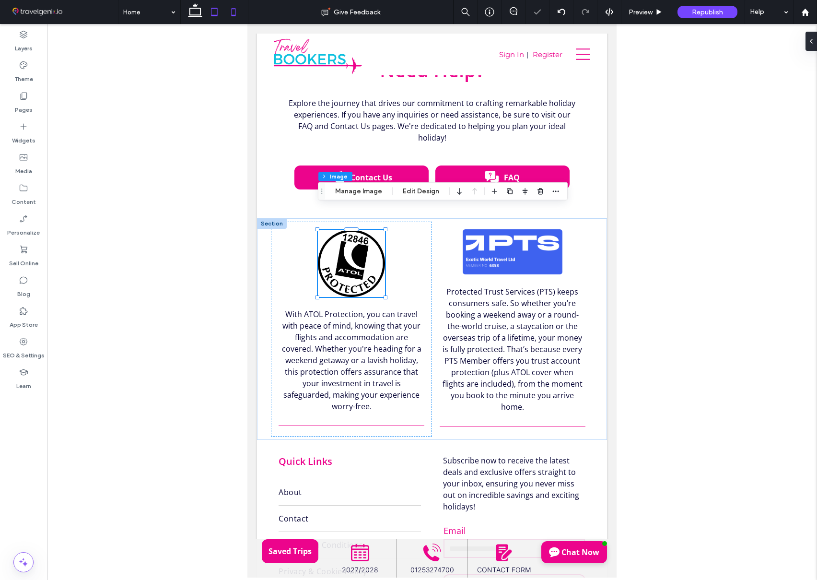
click at [231, 14] on icon at bounding box center [233, 11] width 19 height 19
type input "***"
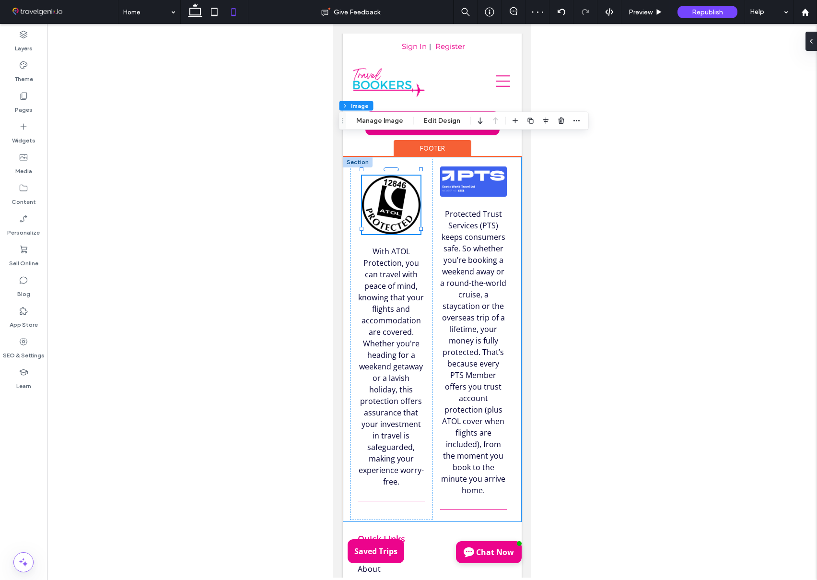
click at [518, 169] on div "With ATOL Protection, you can travel with peace of mind, knowing that your flig…" at bounding box center [431, 339] width 179 height 364
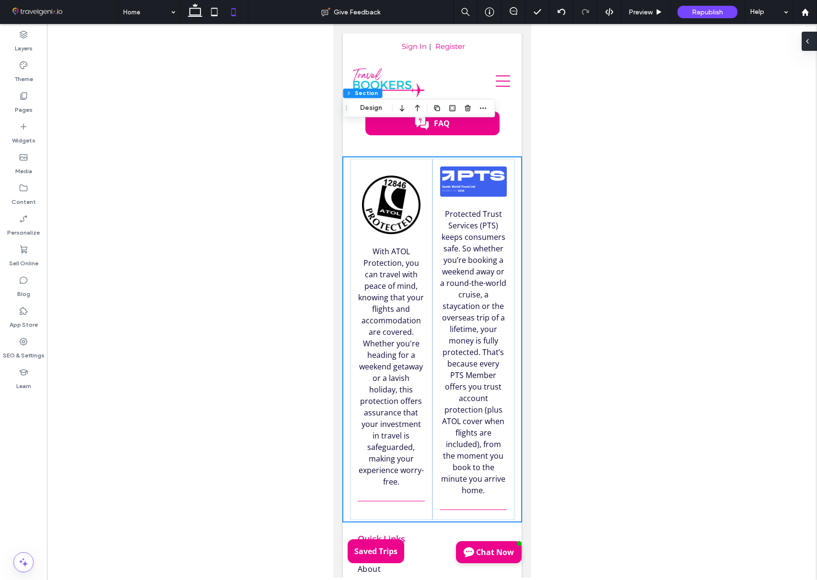
click at [810, 37] on icon at bounding box center [808, 41] width 8 height 8
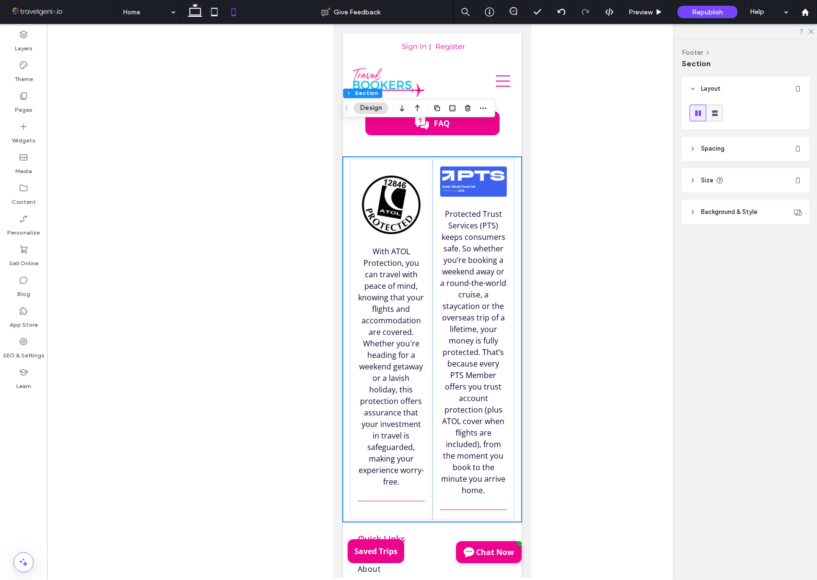
click at [714, 114] on use at bounding box center [715, 113] width 6 height 6
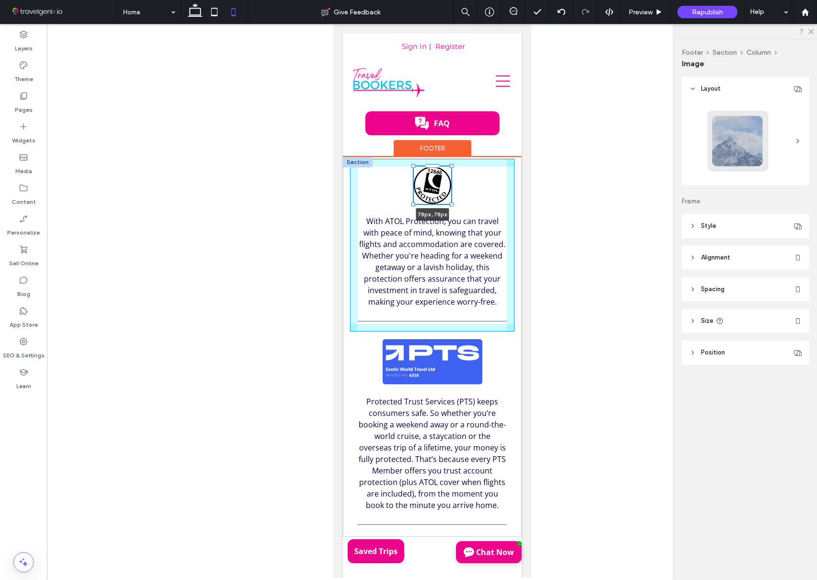
drag, startPoint x: 461, startPoint y: 132, endPoint x: 448, endPoint y: 222, distance: 90.1
click at [452, 157] on div "78px , 78px With ATOL Protection, you can travel with peace of mind, knowing th…" at bounding box center [431, 346] width 179 height 379
type input "**"
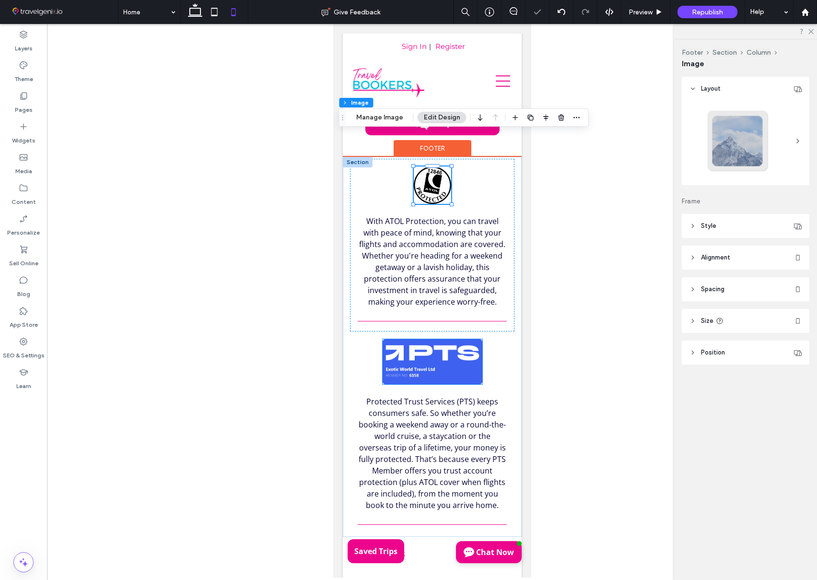
click at [441, 339] on img at bounding box center [432, 361] width 100 height 45
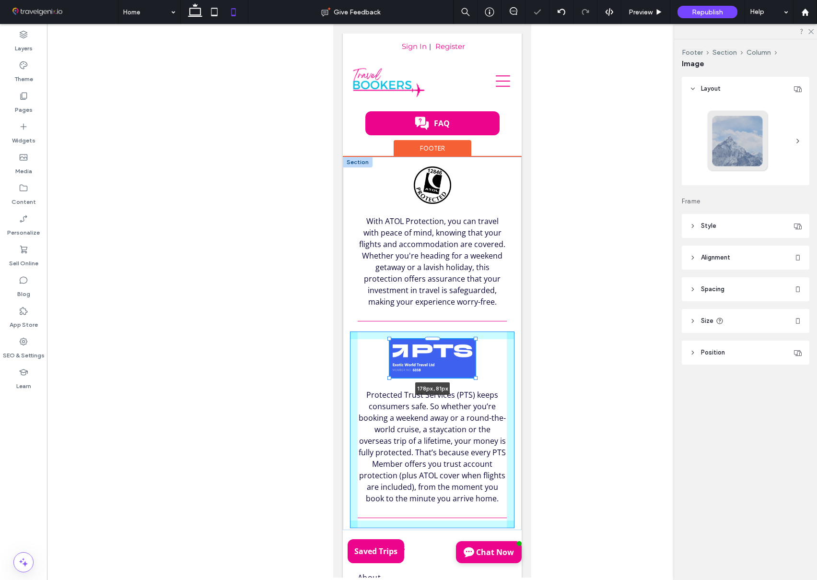
drag, startPoint x: 483, startPoint y: 306, endPoint x: 483, endPoint y: 316, distance: 9.1
click at [478, 312] on div "With ATOL Protection, you can travel with peace of mind, knowing that your flig…" at bounding box center [431, 343] width 179 height 373
type input "***"
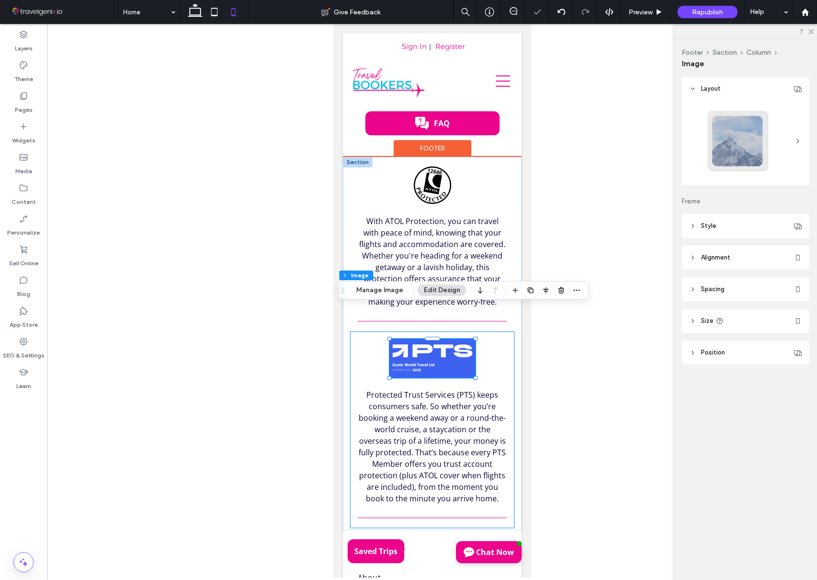
click at [496, 331] on div "178px , 81px Protected Trust Services (PTS) keeps consumers safe. So whether yo…" at bounding box center [432, 429] width 164 height 197
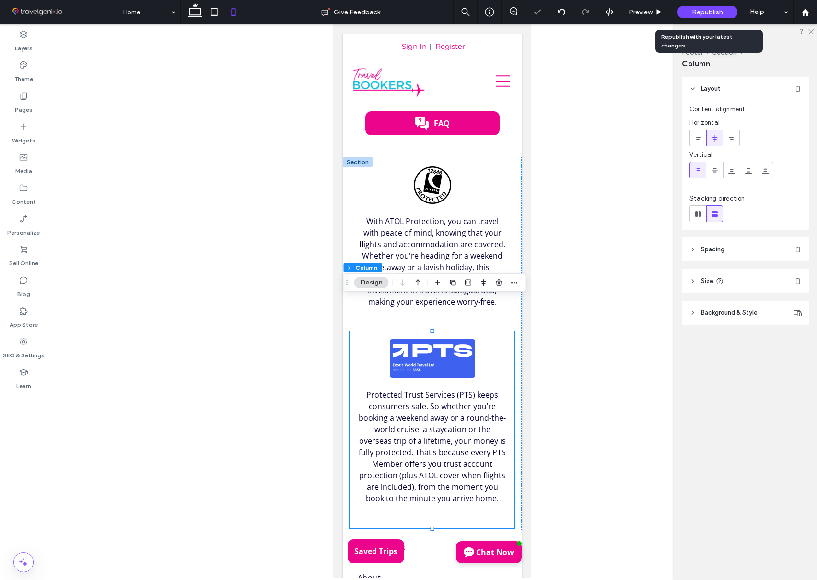
drag, startPoint x: 700, startPoint y: 14, endPoint x: 694, endPoint y: 16, distance: 6.2
click at [699, 14] on span "Republish" at bounding box center [707, 12] width 31 height 8
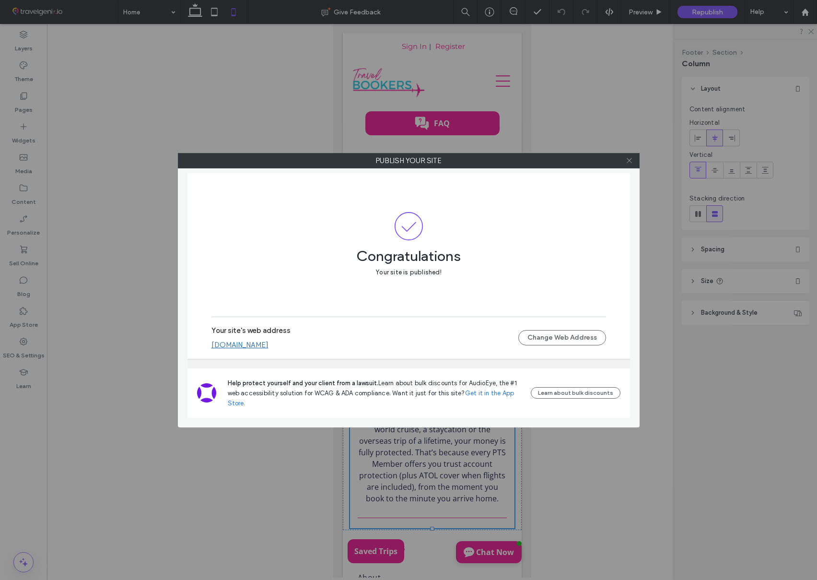
click at [632, 162] on icon at bounding box center [629, 160] width 7 height 7
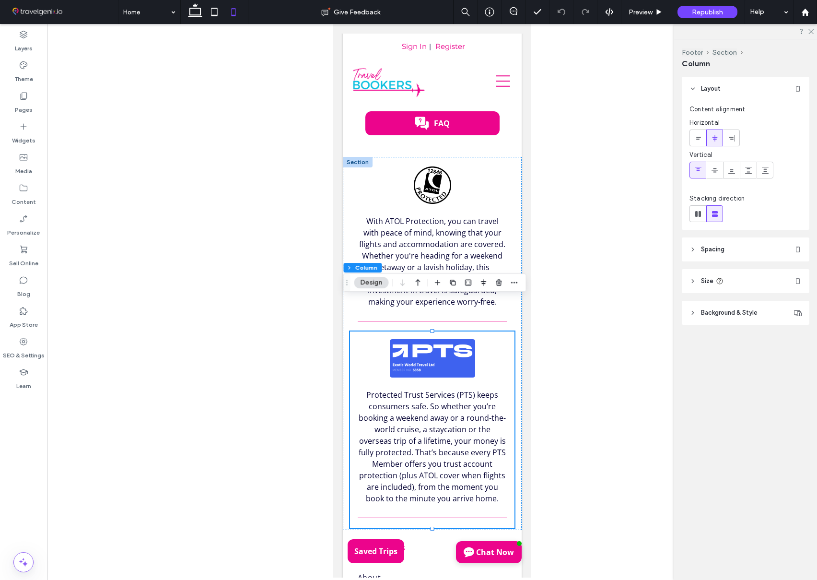
click at [632, 162] on icon at bounding box center [629, 160] width 7 height 7
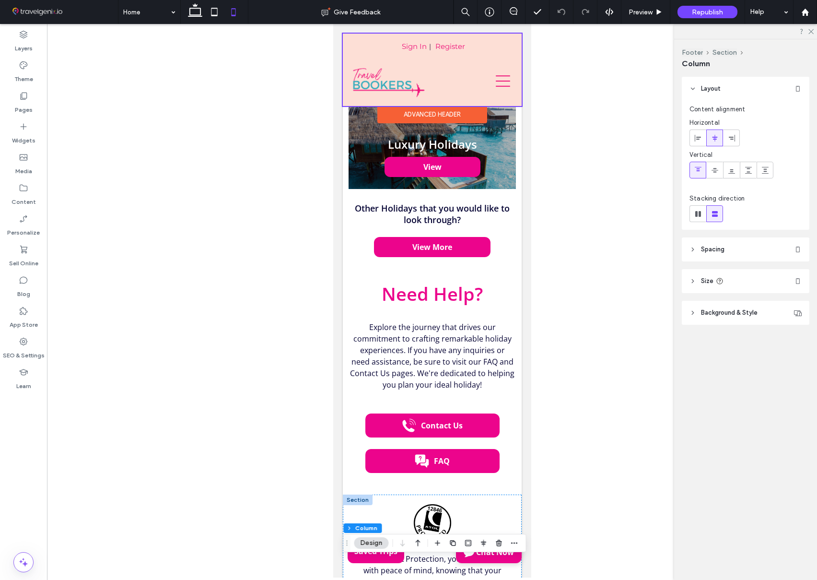
scroll to position [1984, 0]
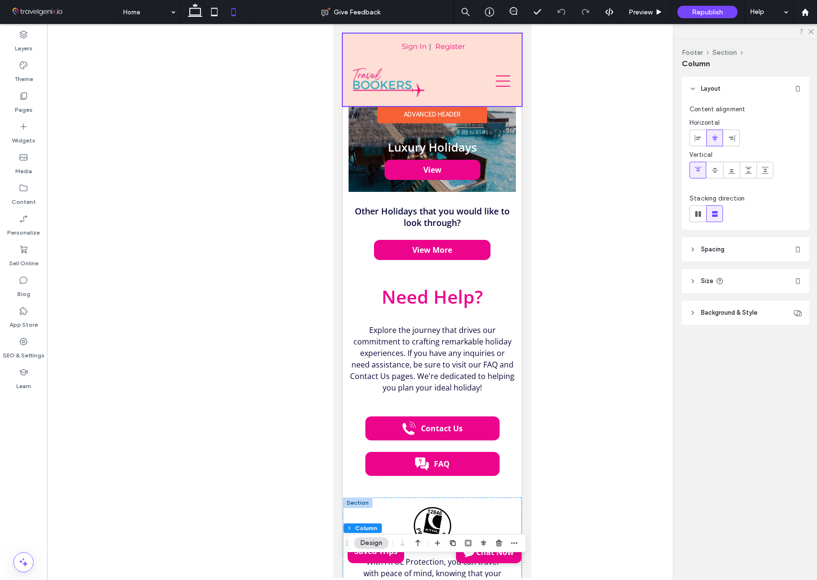
click at [476, 52] on div at bounding box center [431, 70] width 179 height 72
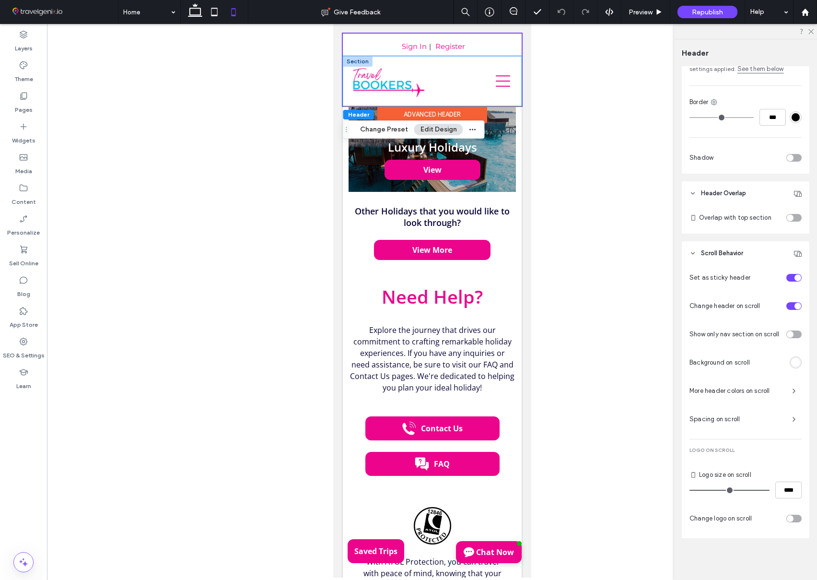
scroll to position [241, 0]
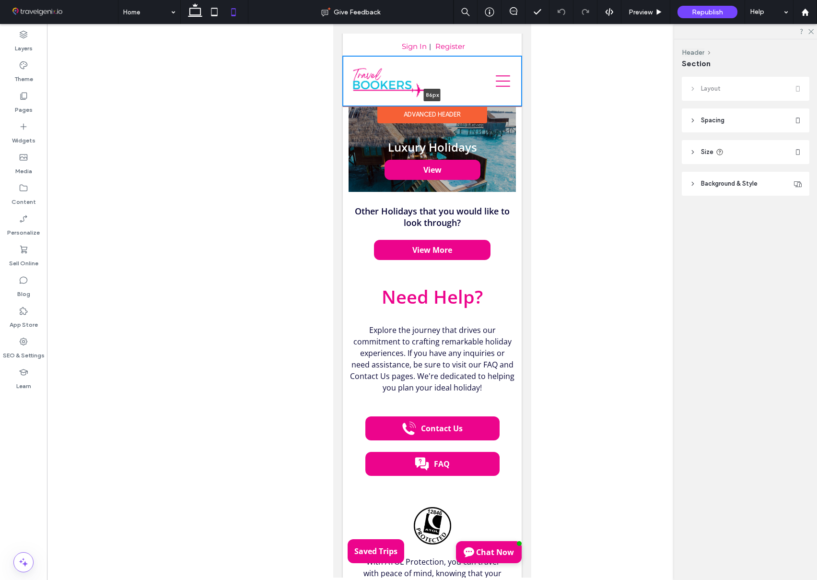
drag, startPoint x: 499, startPoint y: 106, endPoint x: 498, endPoint y: 96, distance: 9.1
click at [498, 96] on div "86px Section" at bounding box center [431, 81] width 179 height 50
type input "**"
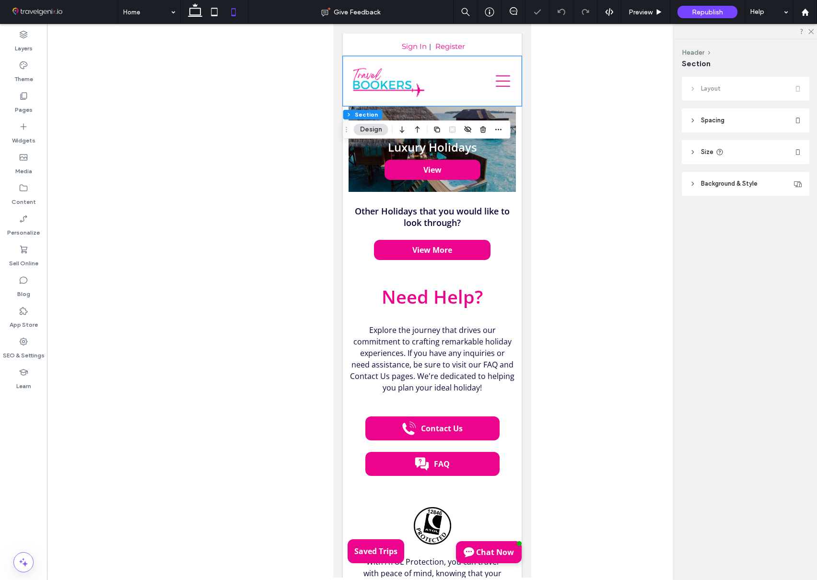
drag, startPoint x: 739, startPoint y: 186, endPoint x: 725, endPoint y: 164, distance: 25.9
click at [739, 186] on span "Background & Style" at bounding box center [729, 184] width 57 height 10
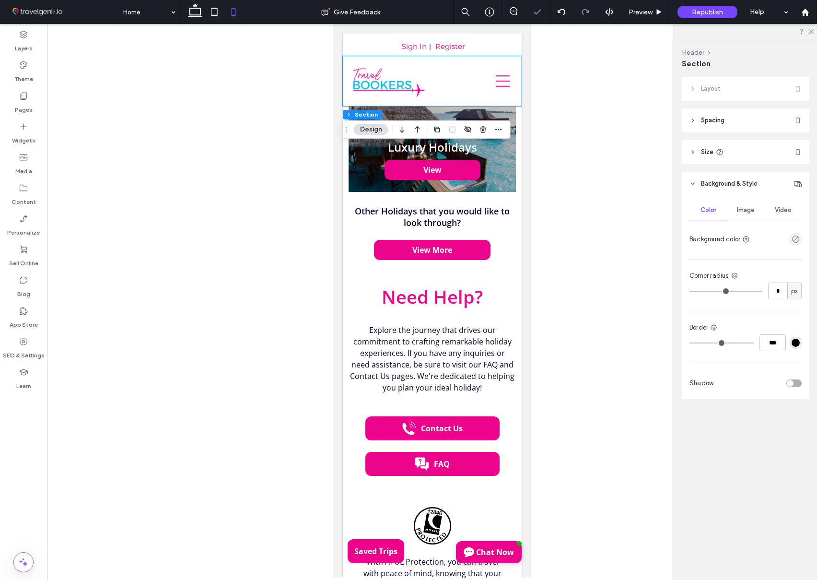
click at [706, 152] on span "Size" at bounding box center [707, 152] width 12 height 10
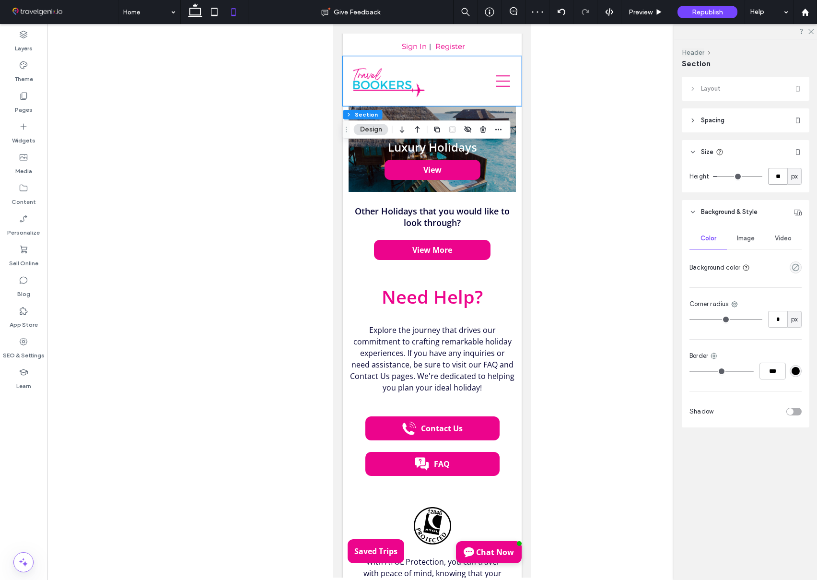
click at [777, 178] on input "**" at bounding box center [777, 176] width 19 height 17
type input "**"
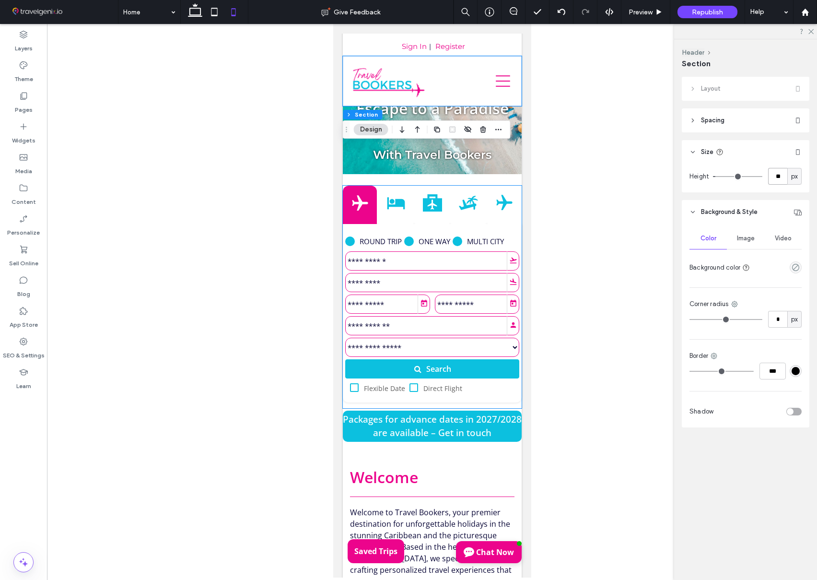
scroll to position [0, 0]
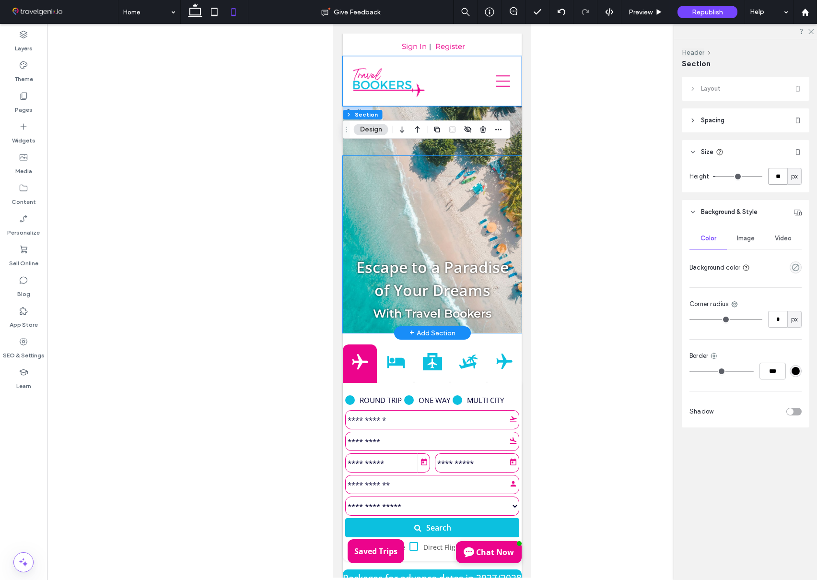
click at [503, 324] on h2 "With Travel Bookers" at bounding box center [431, 313] width 157 height 23
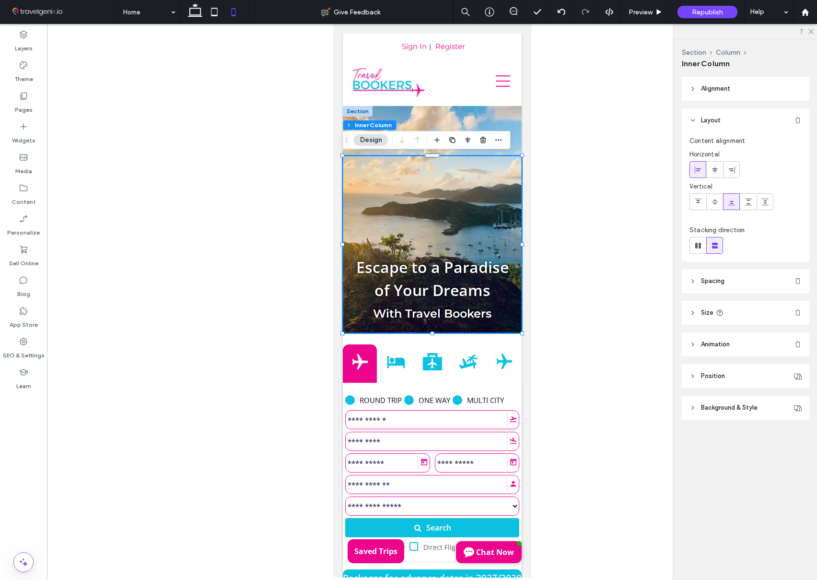
click at [716, 309] on icon at bounding box center [720, 313] width 8 height 8
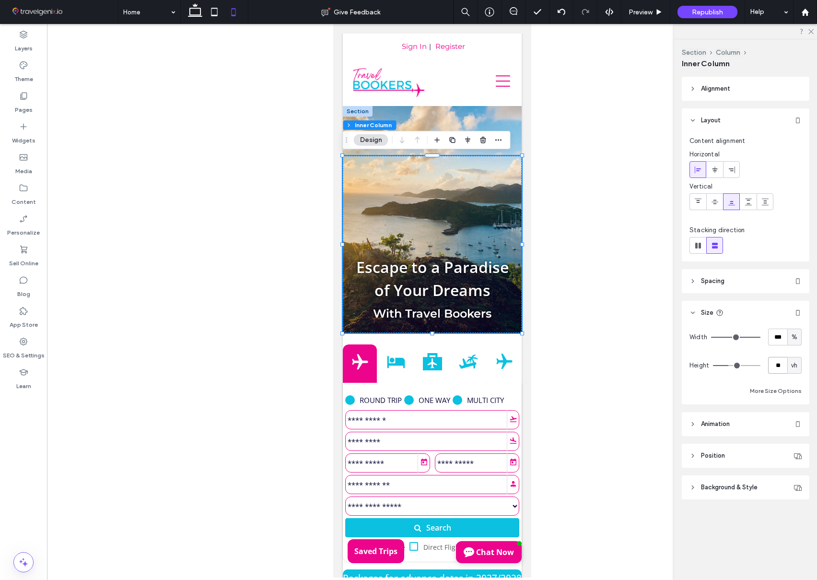
click at [782, 363] on input "**" at bounding box center [777, 365] width 19 height 17
type input "**"
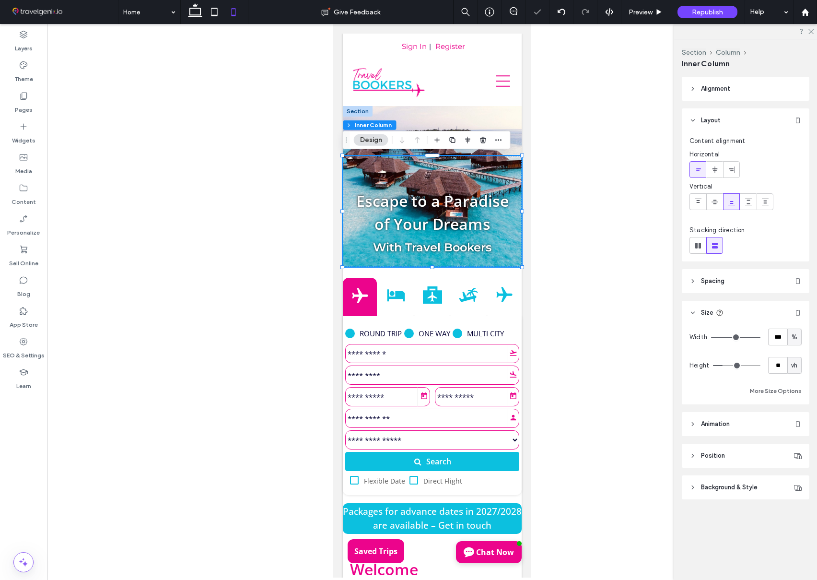
click at [236, 239] on div at bounding box center [432, 300] width 770 height 553
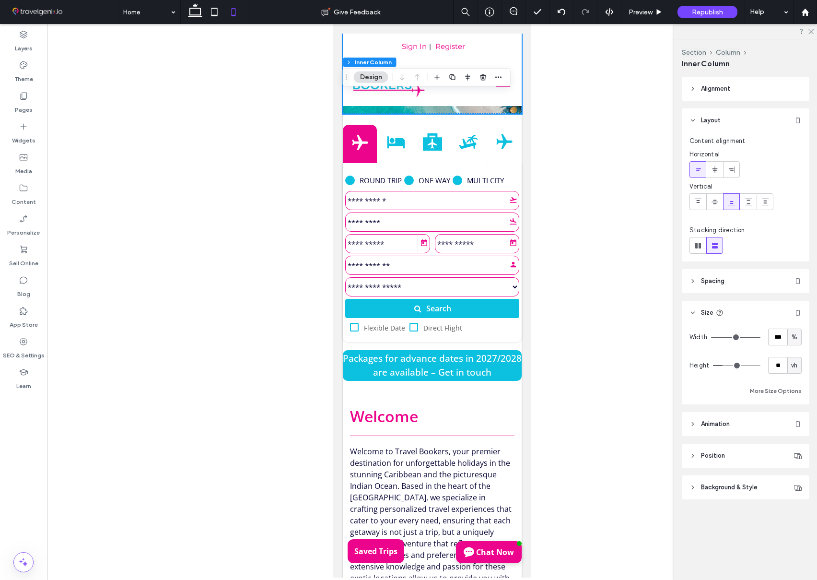
scroll to position [293, 0]
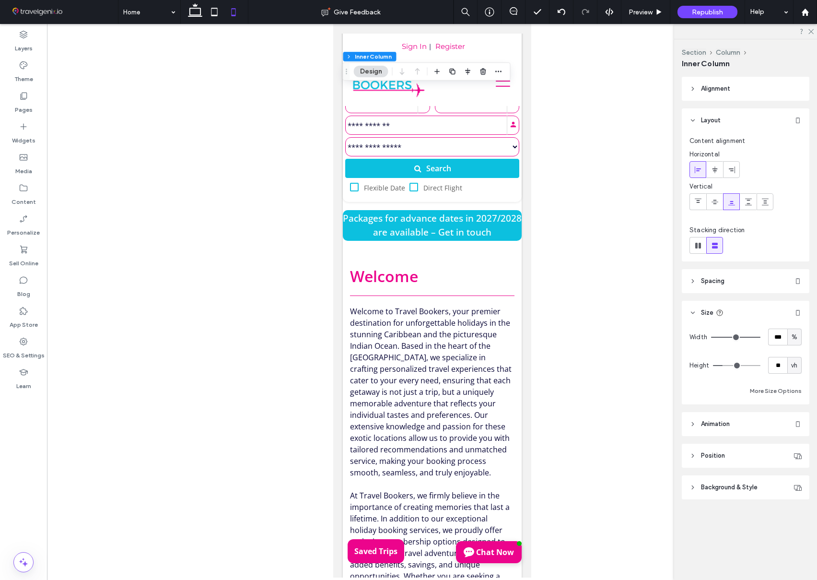
click at [703, 281] on span "Spacing" at bounding box center [712, 281] width 23 height 10
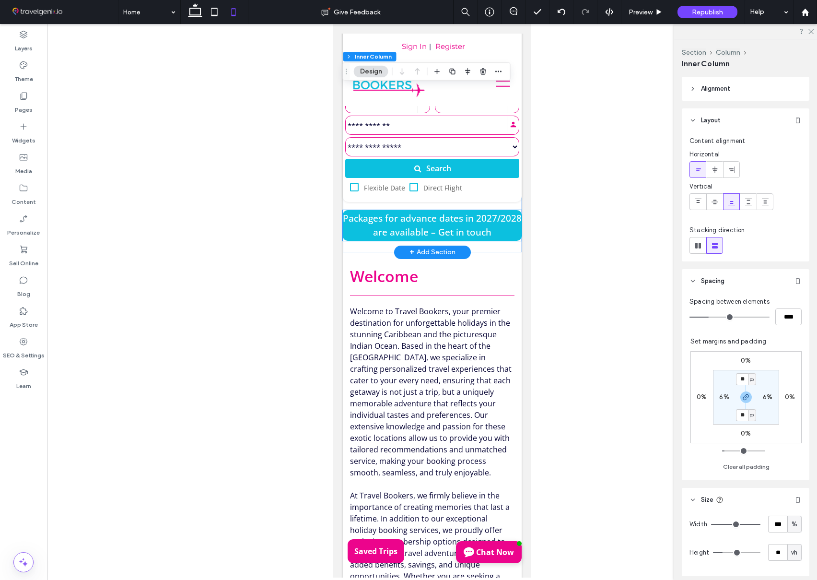
click at [442, 214] on link "Packages for advance dates in 2027/2028 are available – Get in touch" at bounding box center [431, 225] width 179 height 26
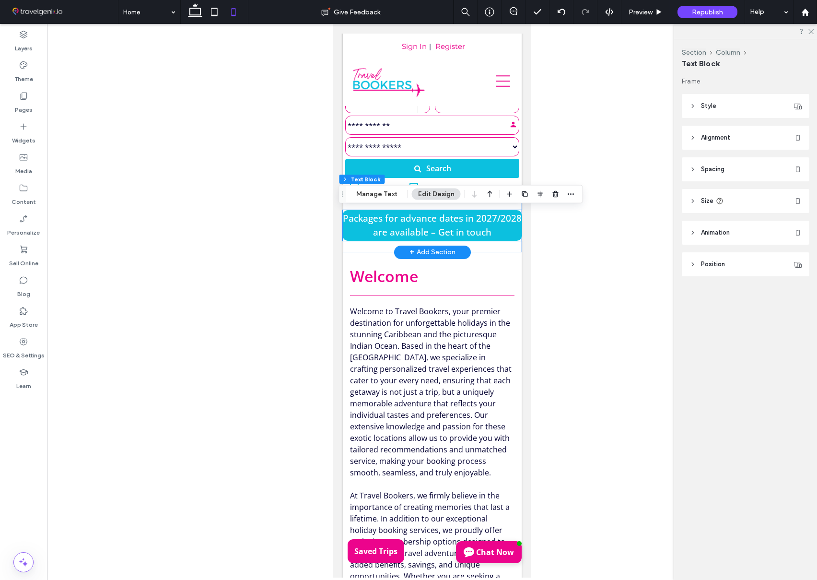
type input "**"
click at [710, 170] on span "Spacing" at bounding box center [712, 169] width 23 height 10
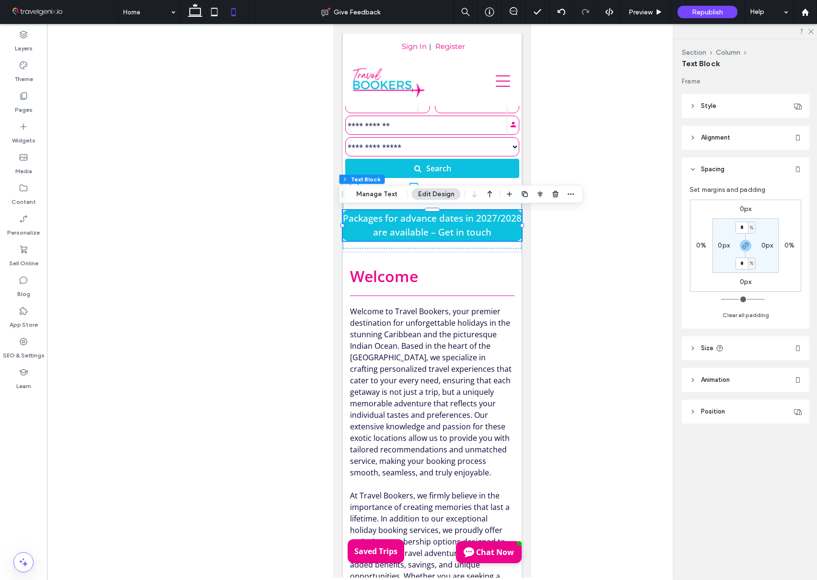
click at [727, 245] on label "0px" at bounding box center [724, 245] width 12 height 8
type input "*"
click at [730, 247] on span "px" at bounding box center [730, 246] width 4 height 10
click at [727, 267] on div "px" at bounding box center [726, 259] width 13 height 17
click at [723, 248] on input "*" at bounding box center [720, 245] width 12 height 12
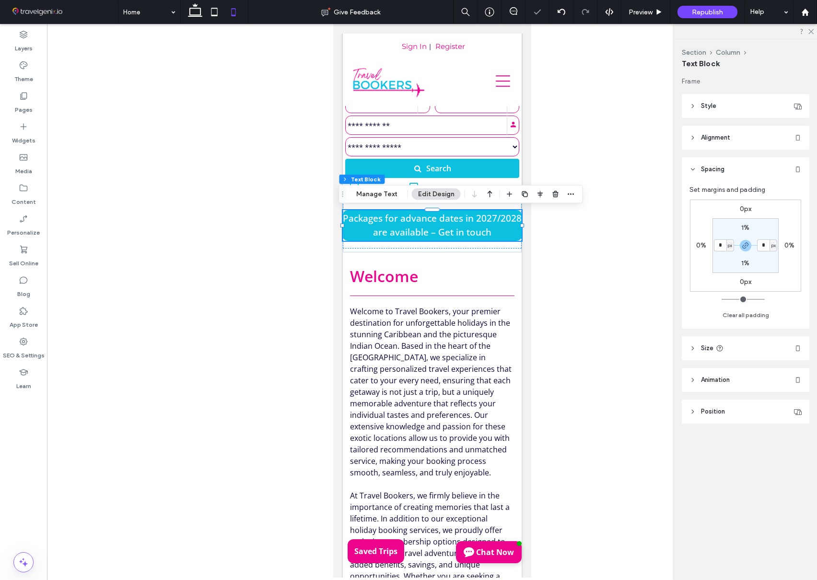
click at [728, 247] on span "px" at bounding box center [730, 246] width 4 height 10
click at [727, 274] on span "%" at bounding box center [727, 277] width 6 height 10
click at [723, 246] on input "*" at bounding box center [720, 245] width 12 height 12
type input "*"
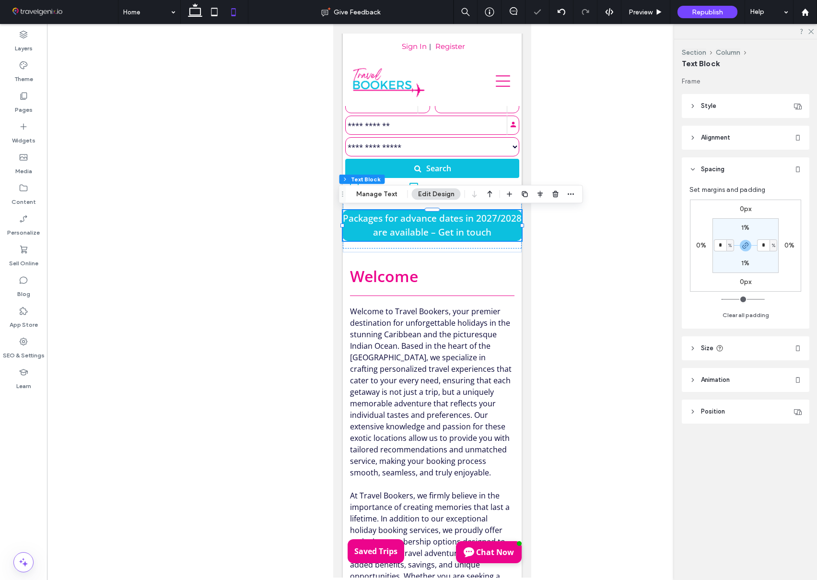
type input "*"
click at [730, 261] on section "1% * % 1% * %" at bounding box center [746, 245] width 66 height 55
click at [211, 12] on icon at bounding box center [214, 11] width 19 height 19
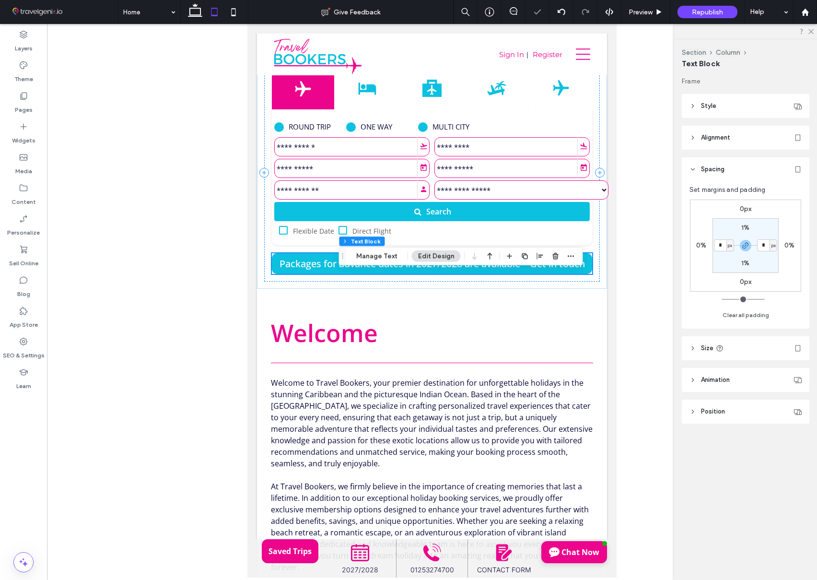
type input "*"
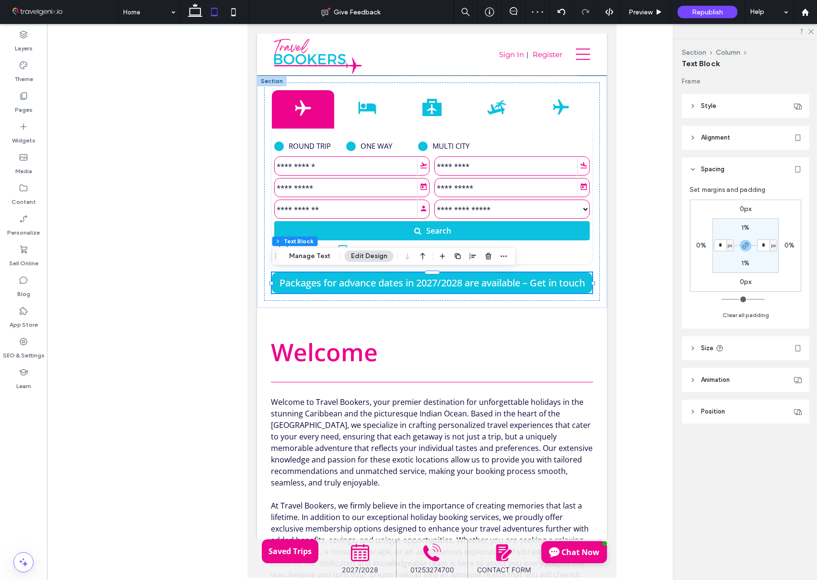
click at [729, 246] on span "px" at bounding box center [730, 246] width 4 height 10
drag, startPoint x: 728, startPoint y: 277, endPoint x: 725, endPoint y: 265, distance: 12.8
click at [728, 276] on span "%" at bounding box center [727, 277] width 6 height 10
click at [723, 248] on input "*" at bounding box center [720, 245] width 12 height 12
type input "*"
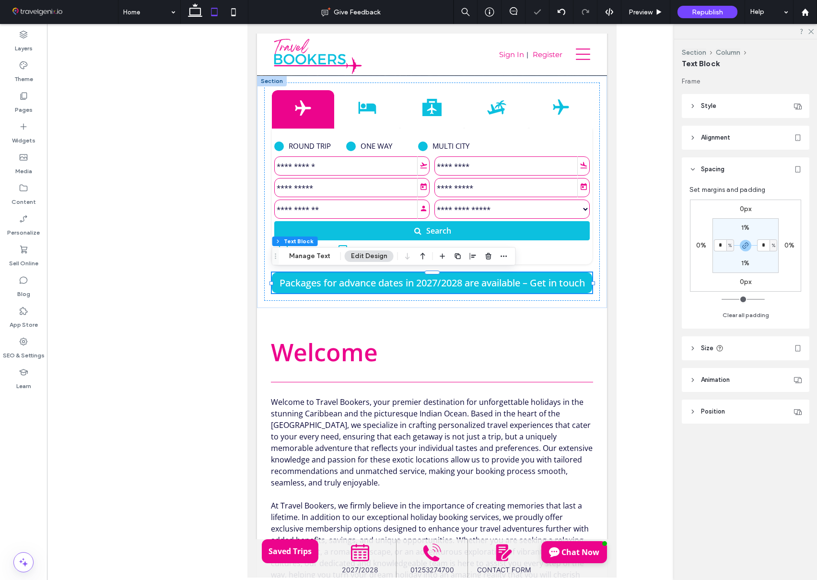
type input "*"
click at [726, 258] on section "1% * % 1% * %" at bounding box center [746, 245] width 66 height 55
click at [721, 244] on input "*" at bounding box center [720, 245] width 12 height 12
type input "*"
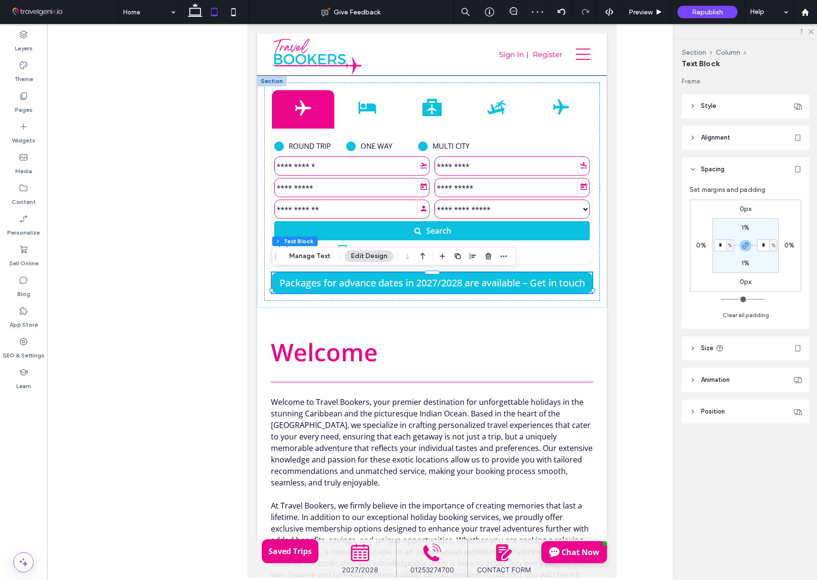
type input "*"
click at [717, 264] on section "1% * % 1% * %" at bounding box center [746, 245] width 66 height 55
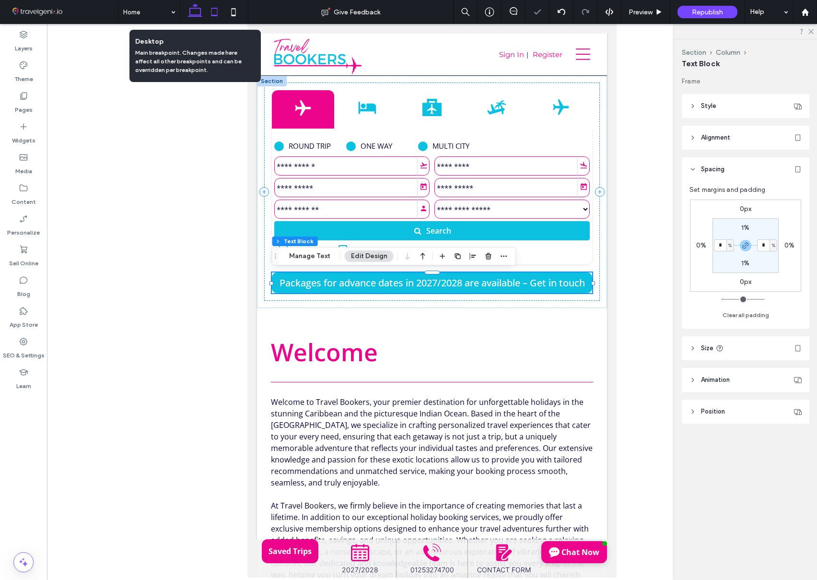
click at [197, 10] on icon at bounding box center [195, 11] width 19 height 19
type input "*"
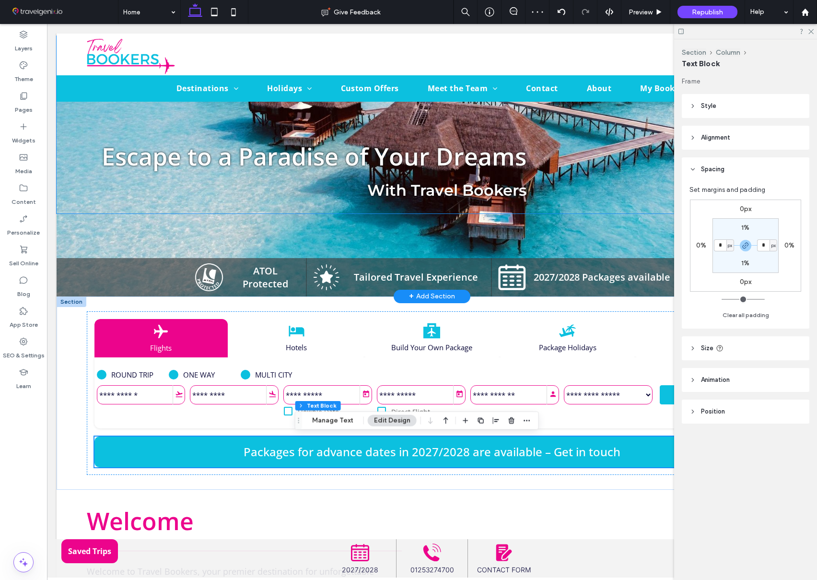
scroll to position [0, 0]
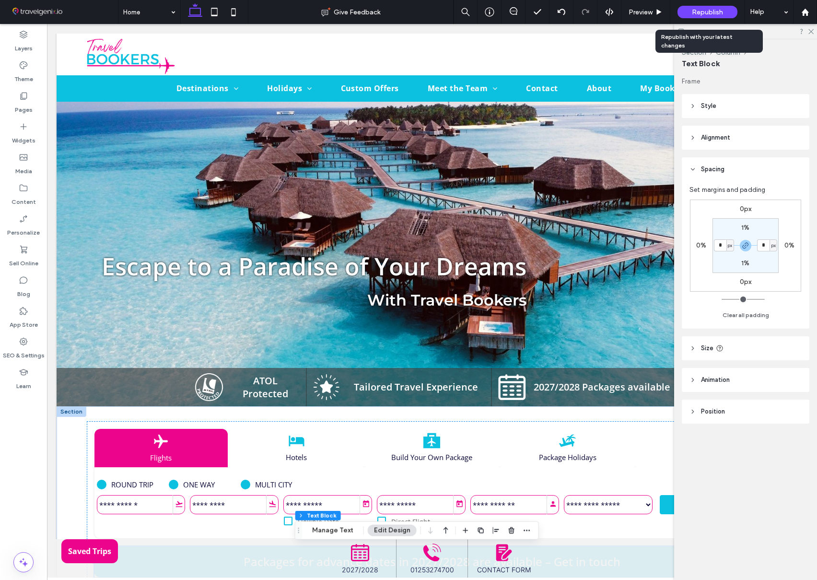
click at [701, 11] on span "Republish" at bounding box center [707, 12] width 31 height 8
